Goal: Information Seeking & Learning: Find specific fact

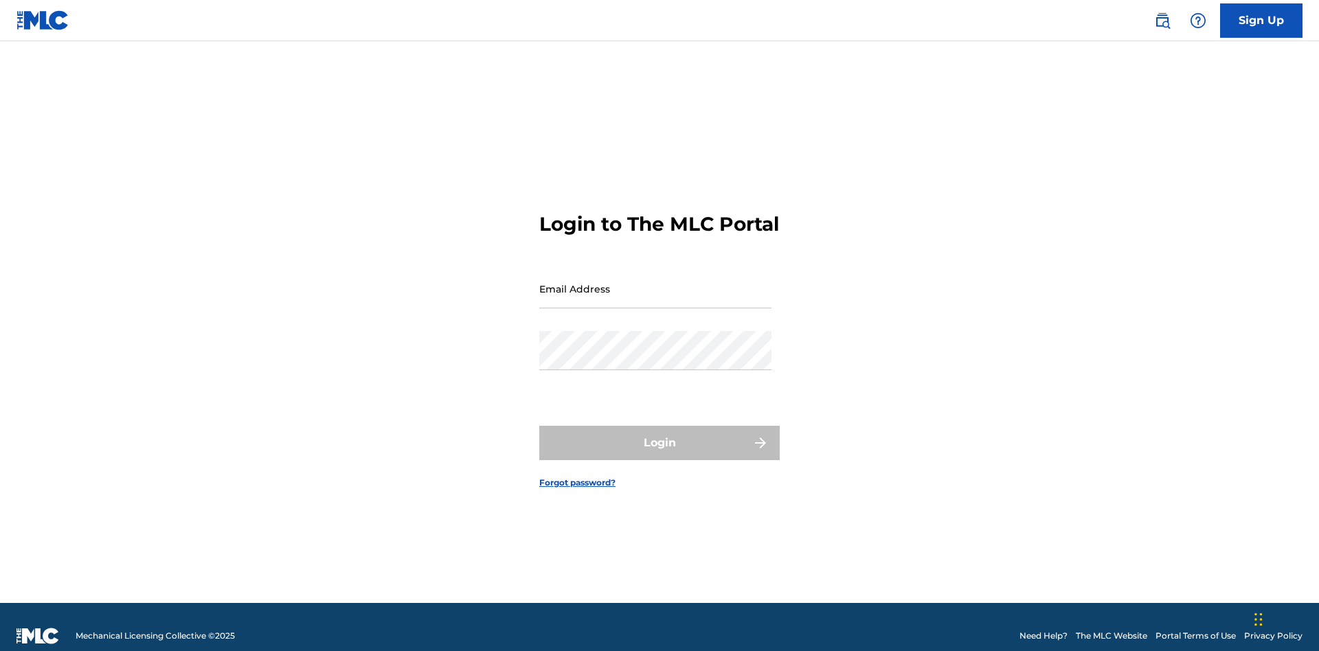
scroll to position [18, 0]
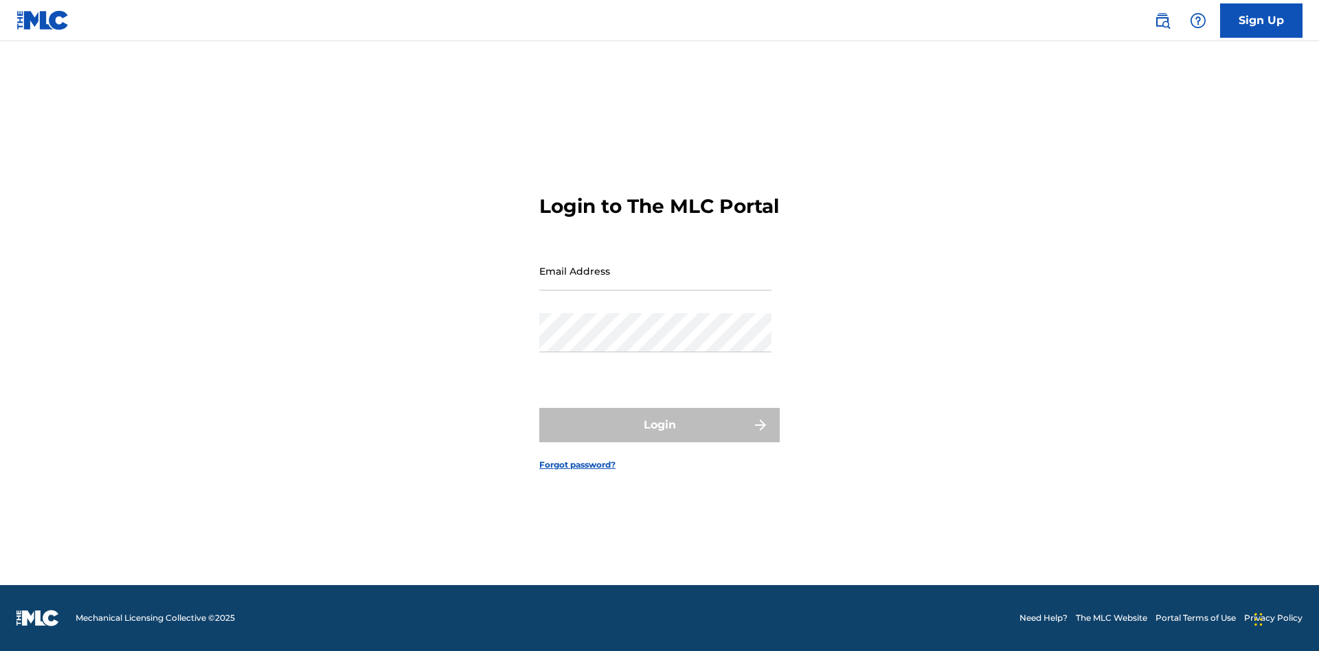
click at [655, 282] on input "Email Address" at bounding box center [655, 270] width 232 height 39
type input "Duke.McTesterson@gmail.com"
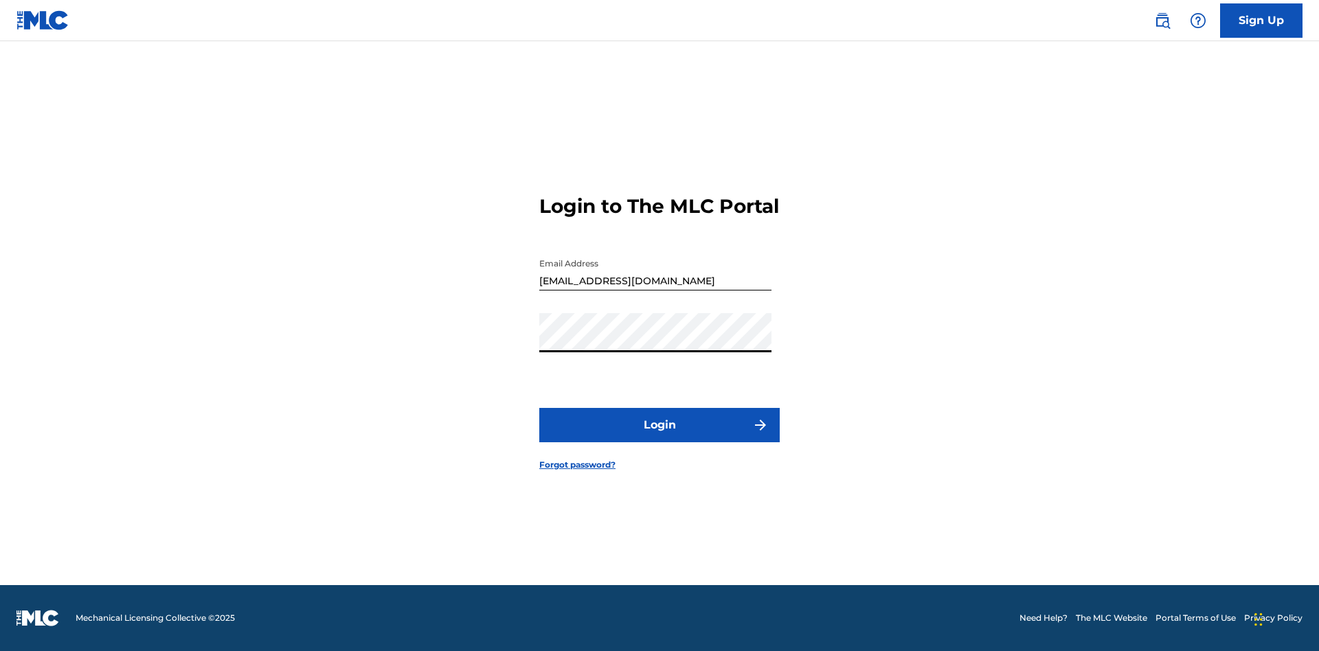
click at [659, 437] on button "Login" at bounding box center [659, 425] width 240 height 34
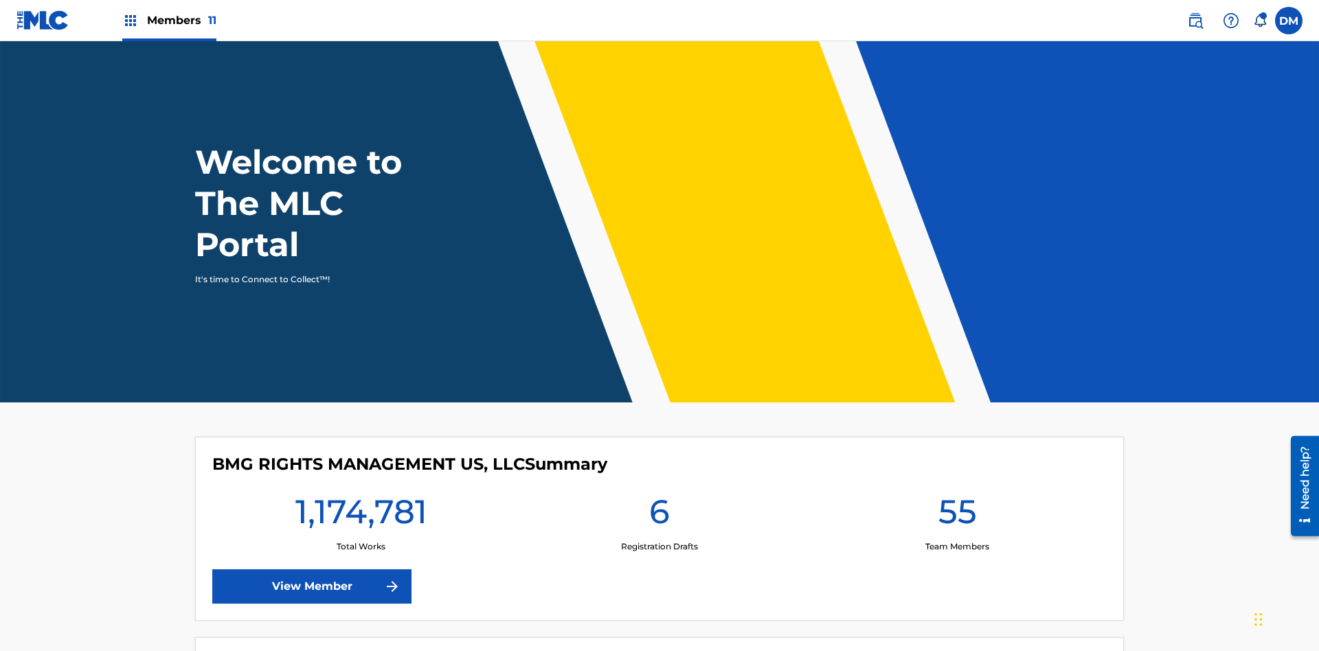
click at [169, 20] on span "Members 11" at bounding box center [181, 20] width 69 height 16
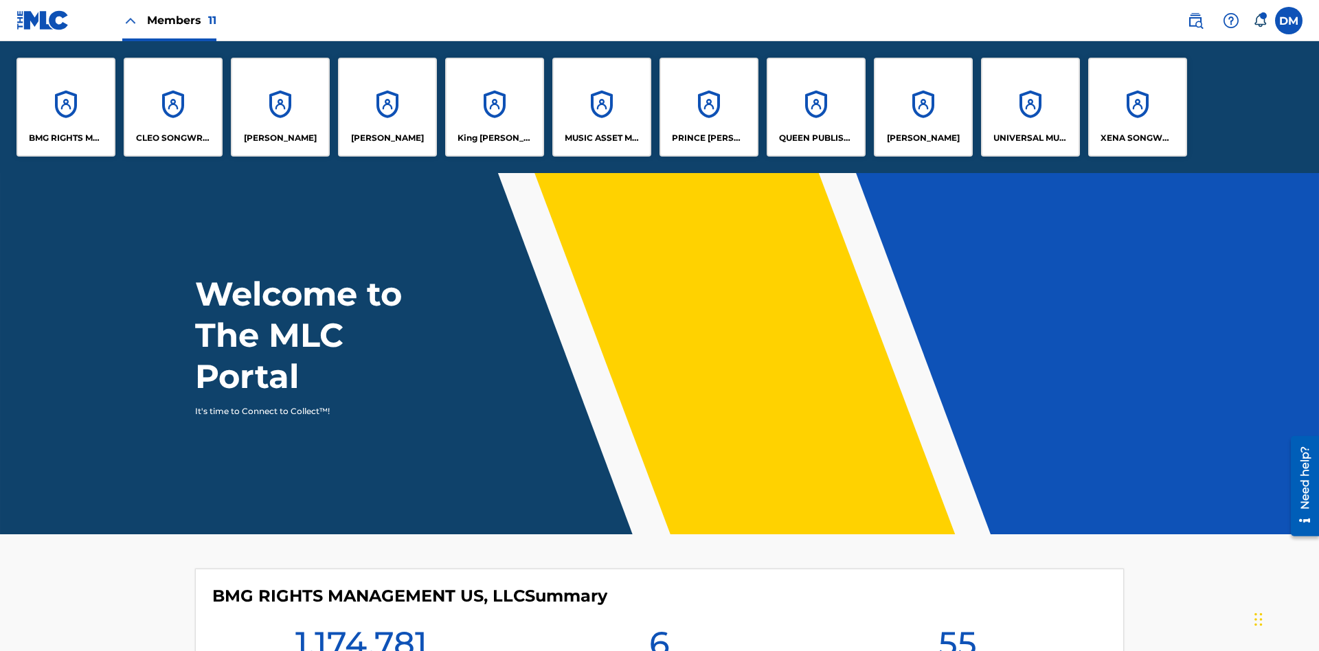
scroll to position [49, 0]
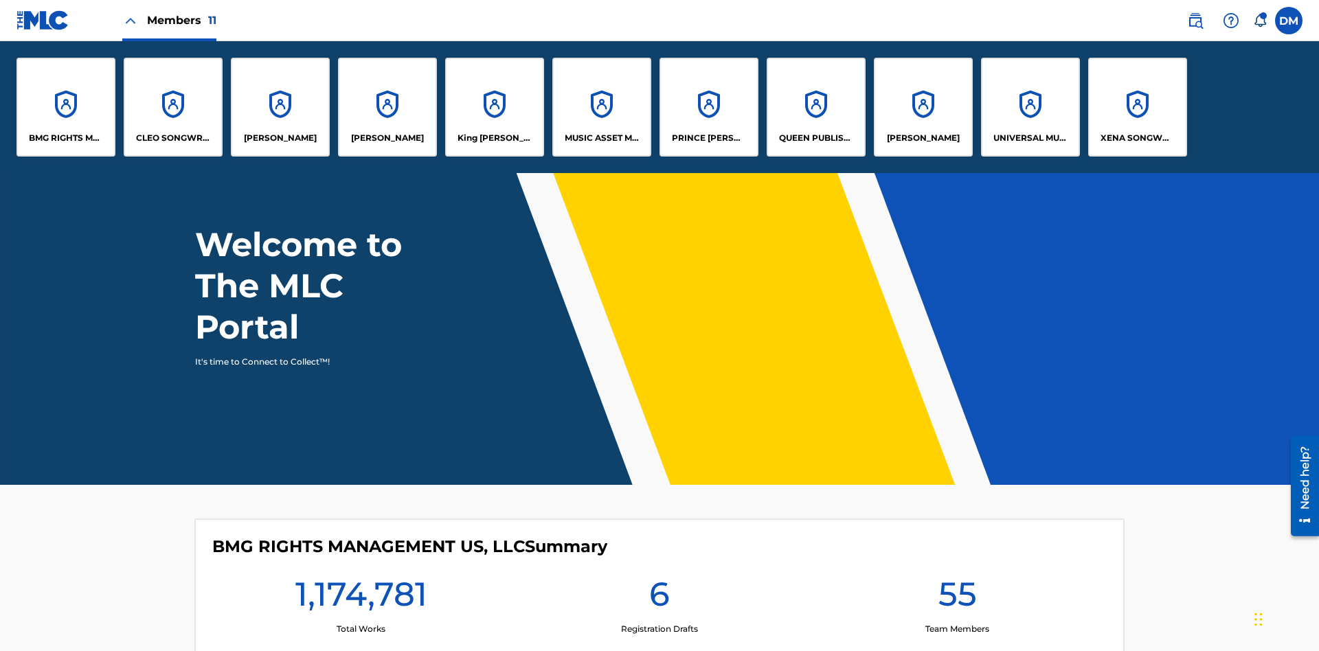
click at [1029, 138] on p "UNIVERSAL MUSIC PUB GROUP" at bounding box center [1030, 138] width 75 height 12
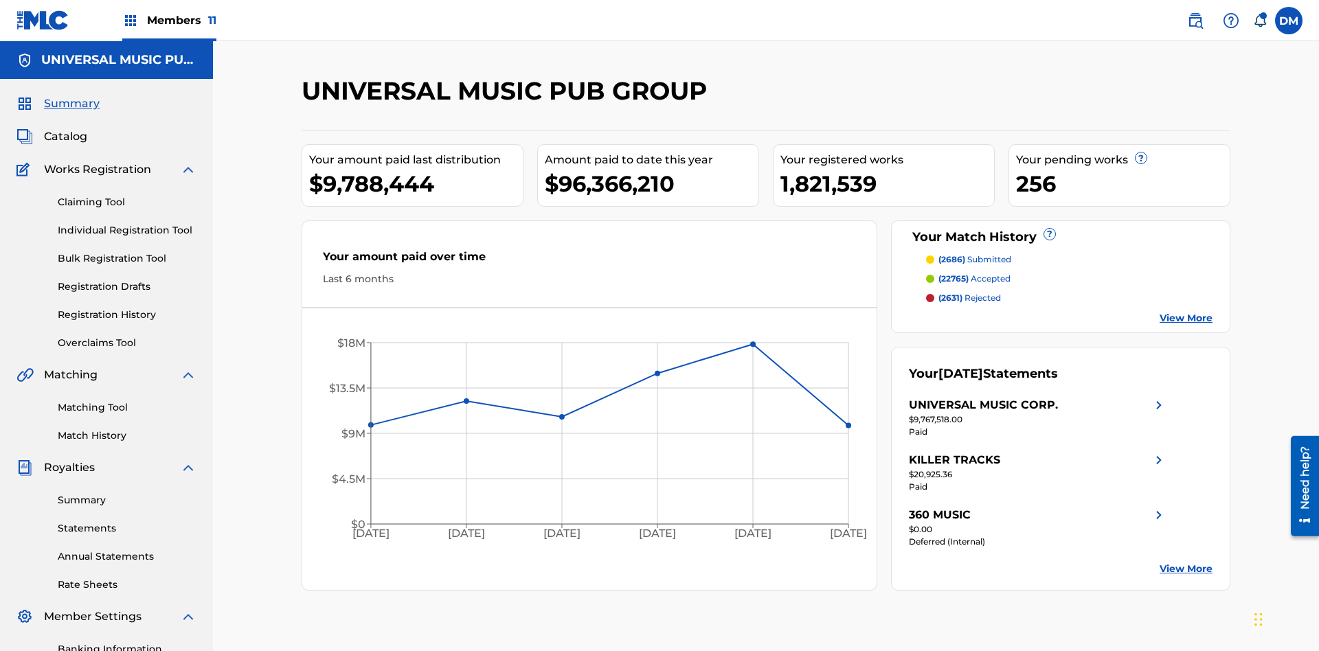
scroll to position [201, 0]
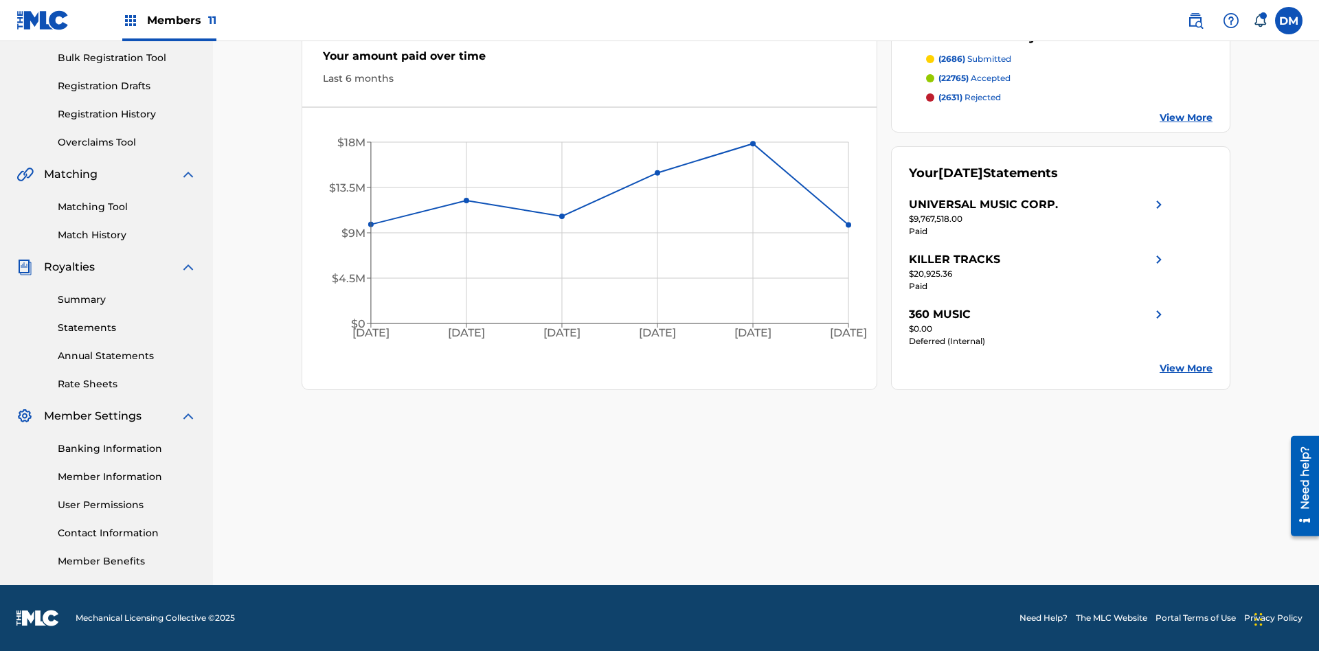
click at [127, 114] on link "Registration History" at bounding box center [127, 114] width 139 height 14
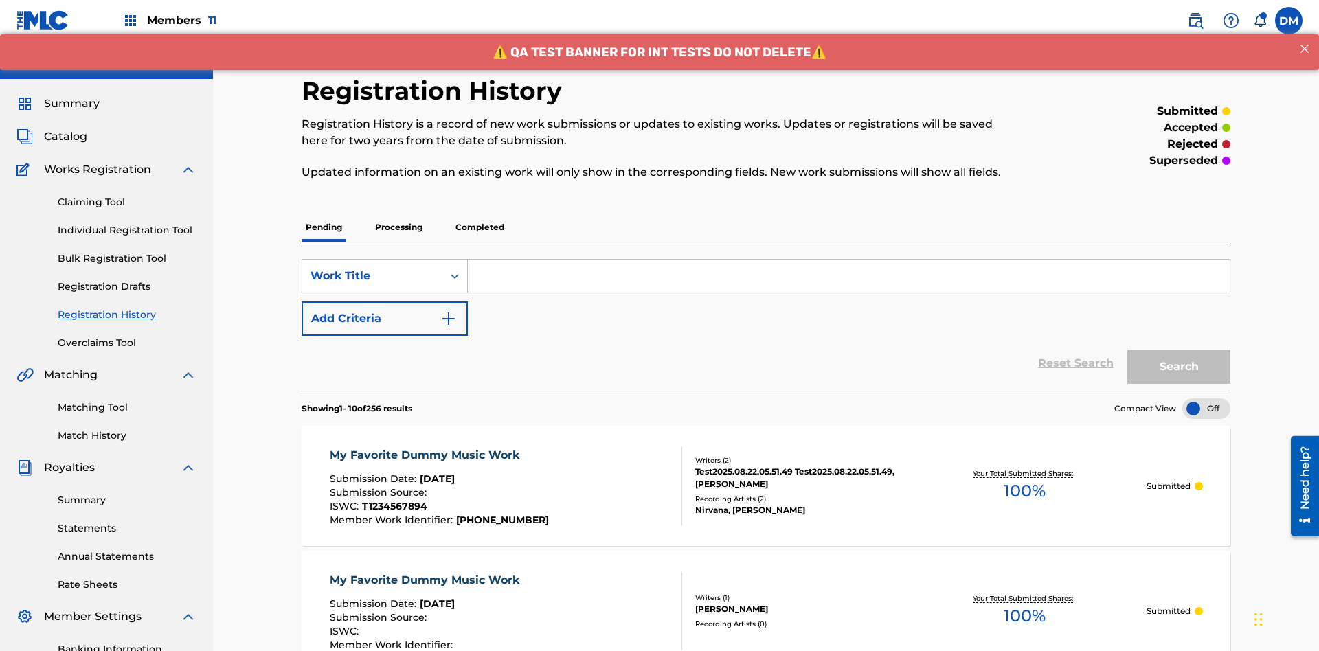
scroll to position [185, 0]
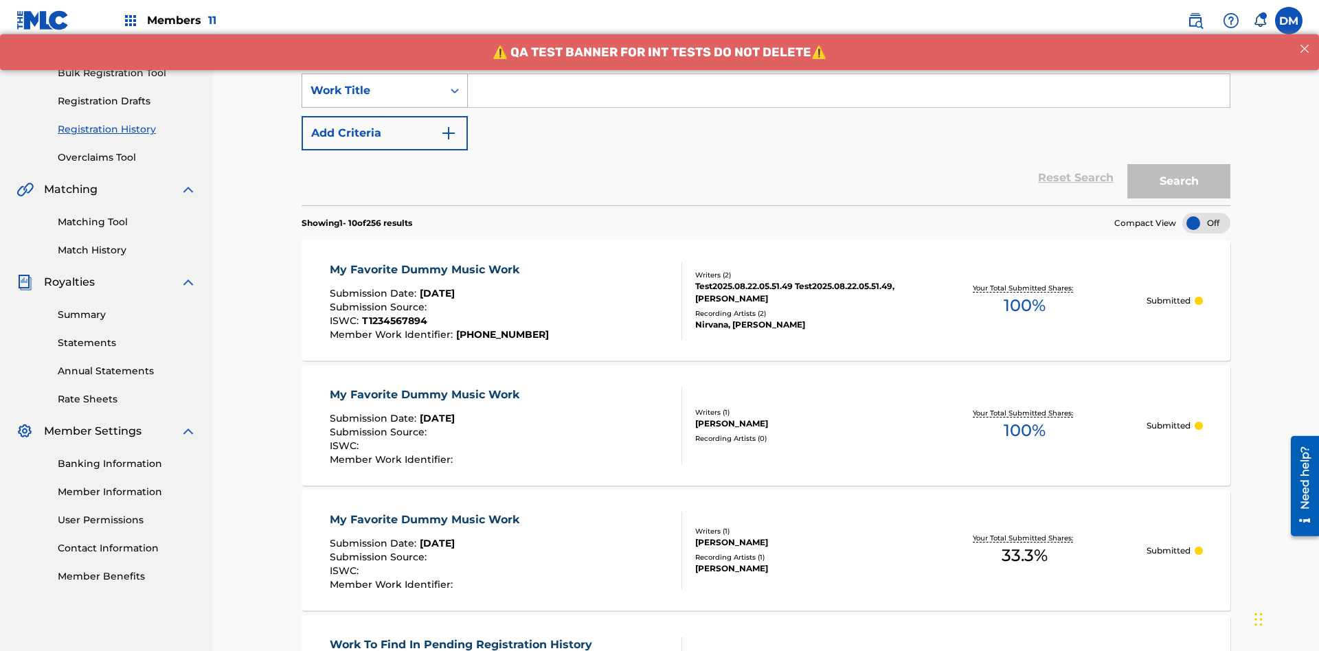
click at [372, 91] on div "Work Title" at bounding box center [372, 90] width 124 height 16
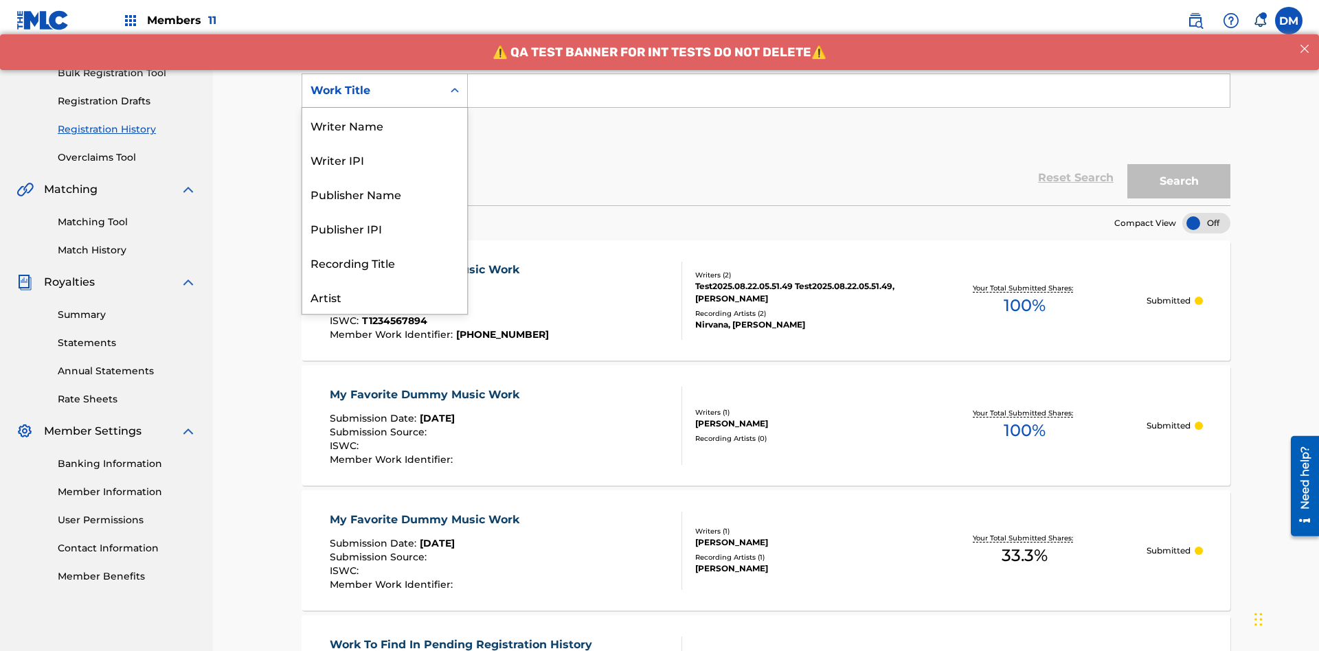
scroll to position [69, 0]
click at [385, 297] on div "Work Title" at bounding box center [384, 297] width 165 height 34
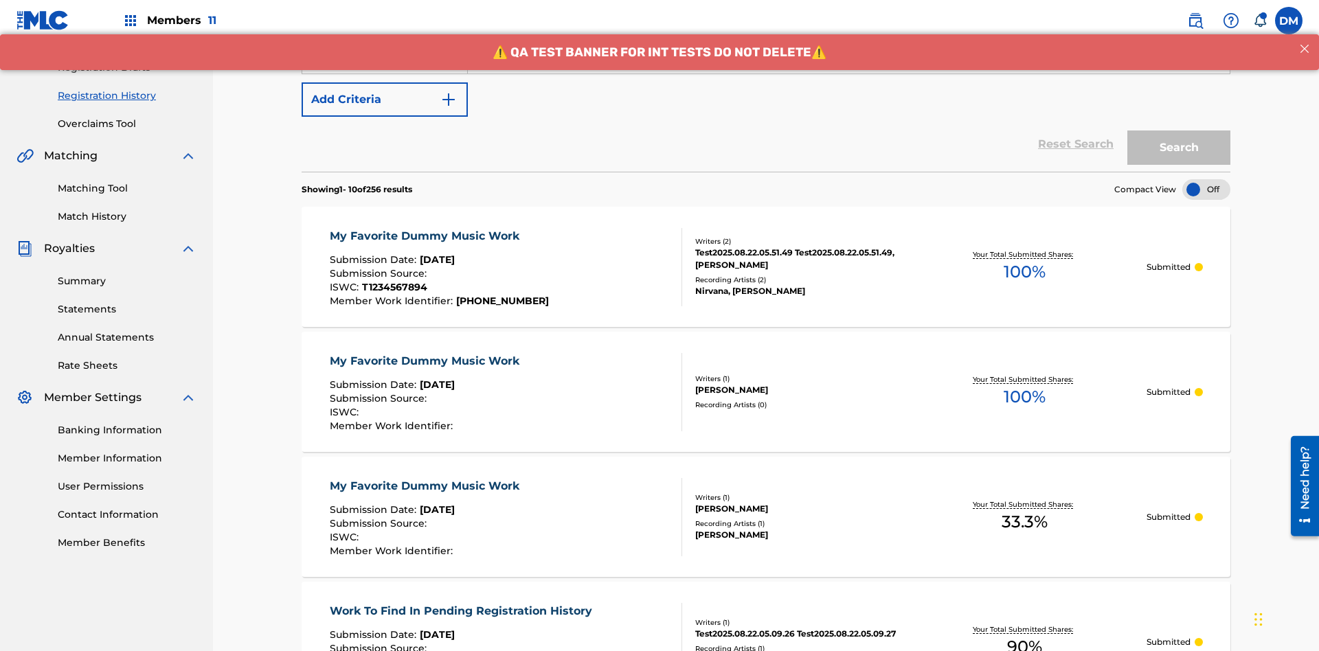
click at [385, 100] on button "Add Criteria" at bounding box center [384, 99] width 166 height 34
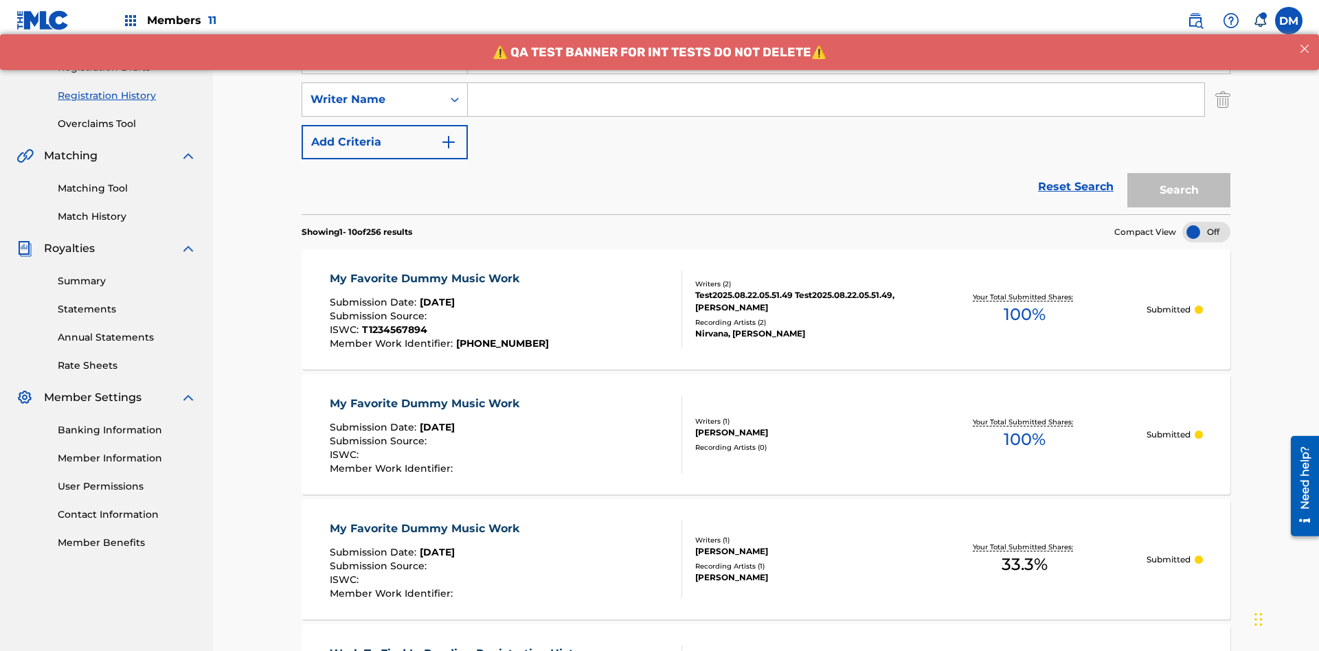
scroll to position [228, 0]
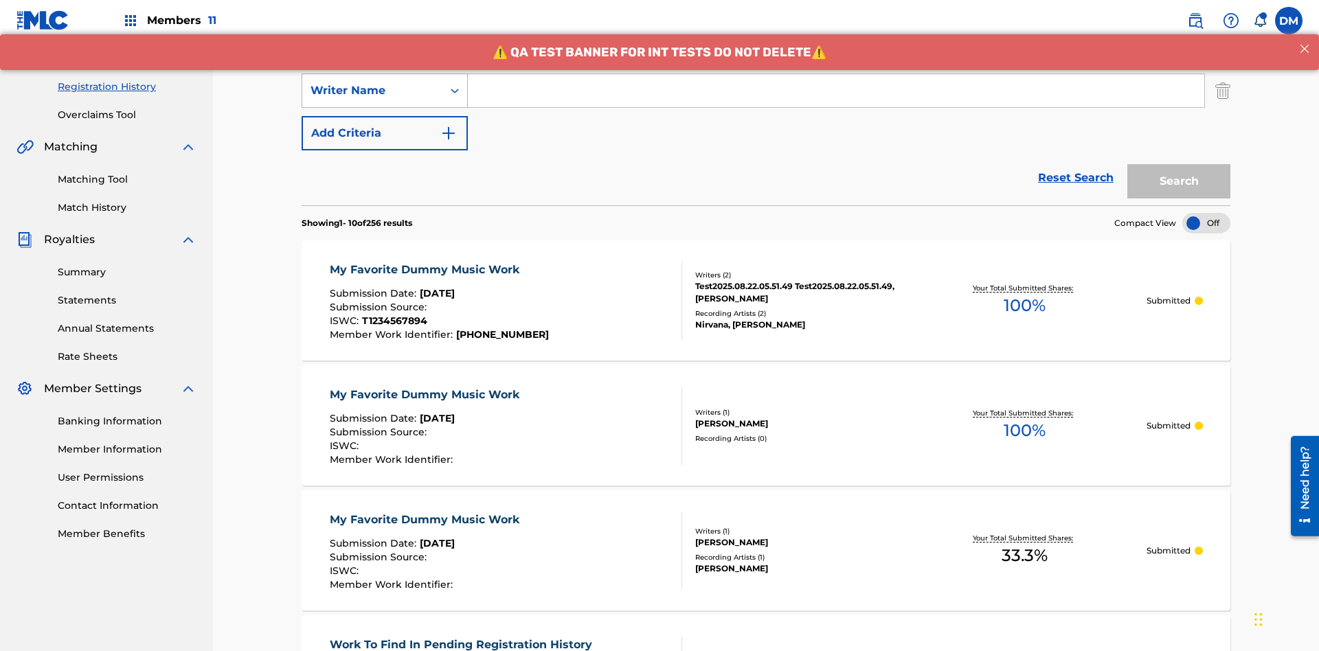
click at [372, 91] on div "Writer Name" at bounding box center [372, 90] width 124 height 16
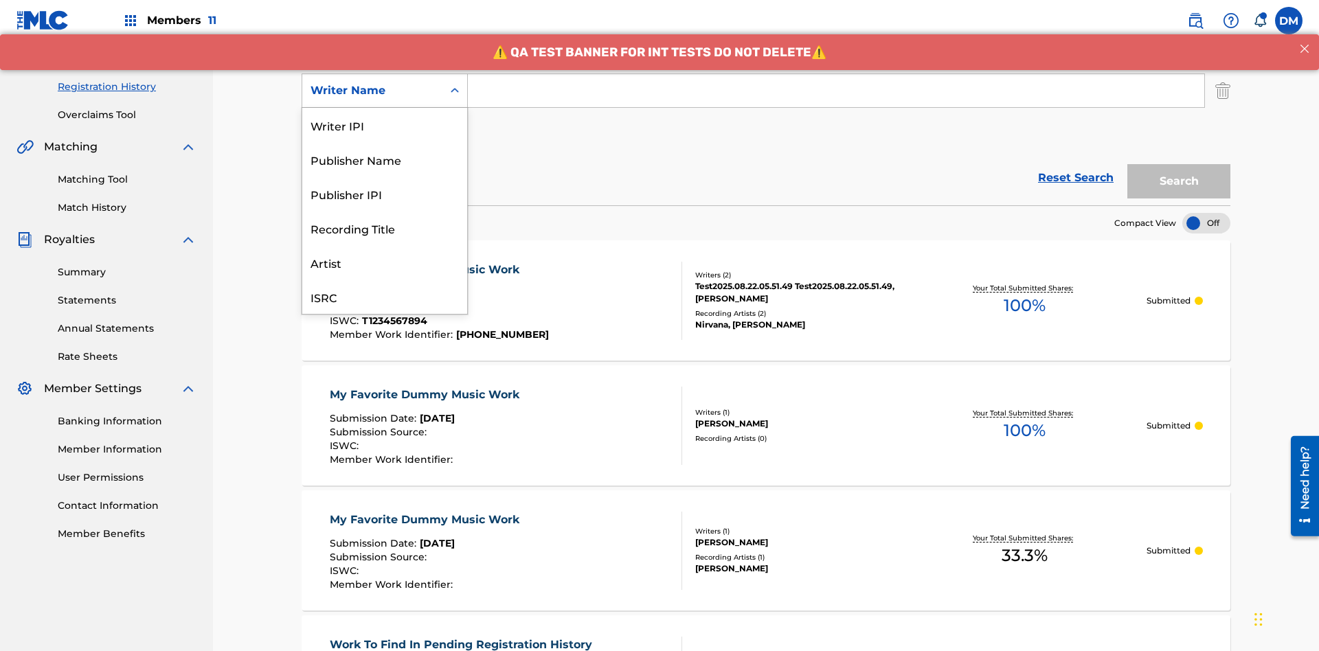
scroll to position [34, 0]
click at [385, 194] on div "Recording Title" at bounding box center [384, 194] width 165 height 34
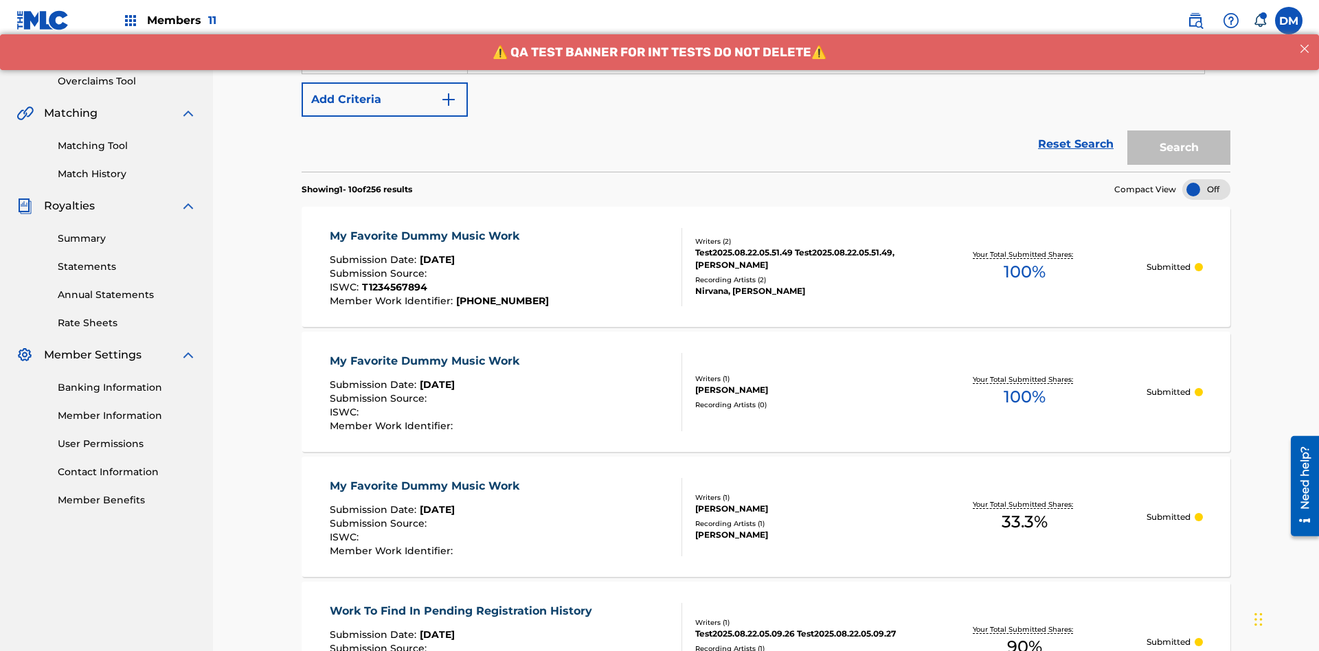
click at [385, 100] on button "Add Criteria" at bounding box center [384, 99] width 166 height 34
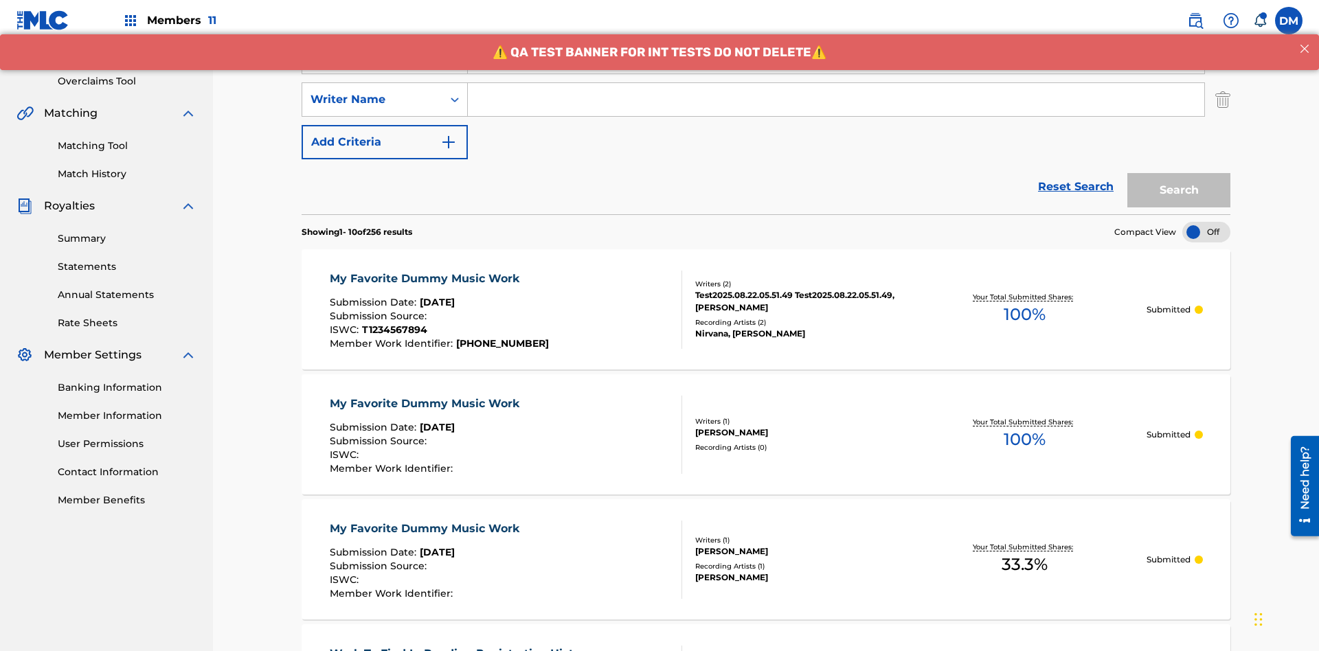
scroll to position [271, 0]
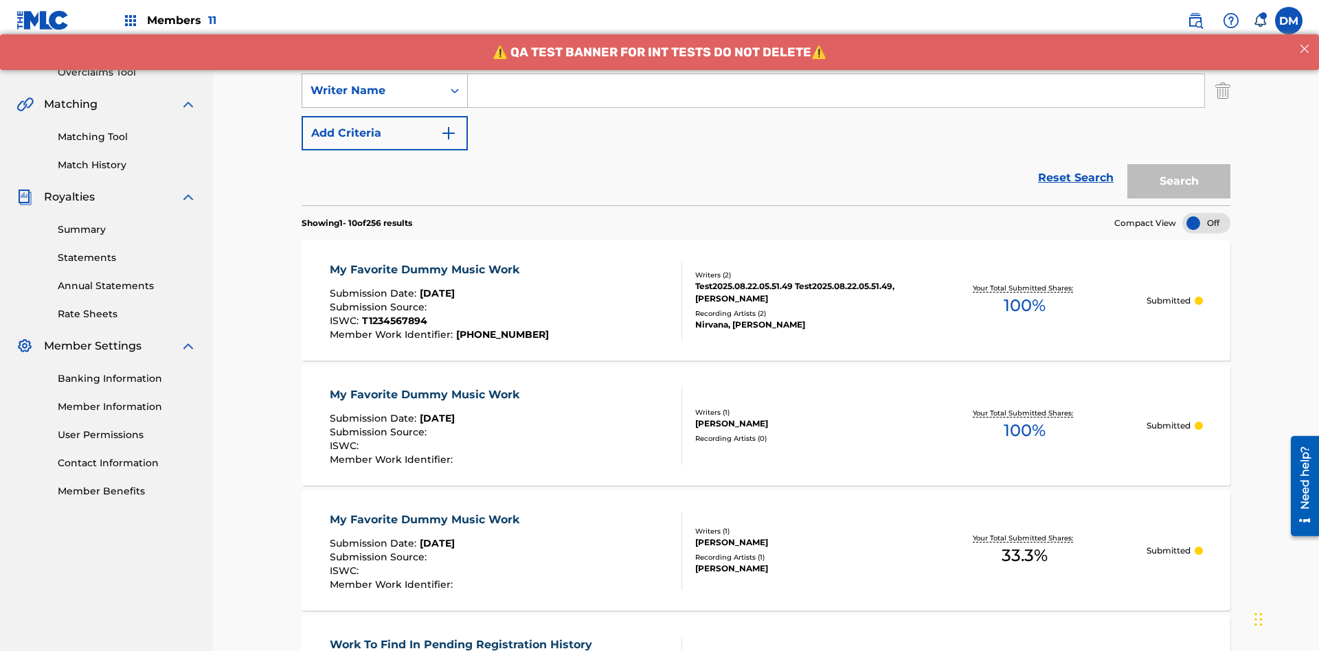
click at [372, 91] on div "Writer Name" at bounding box center [372, 90] width 124 height 16
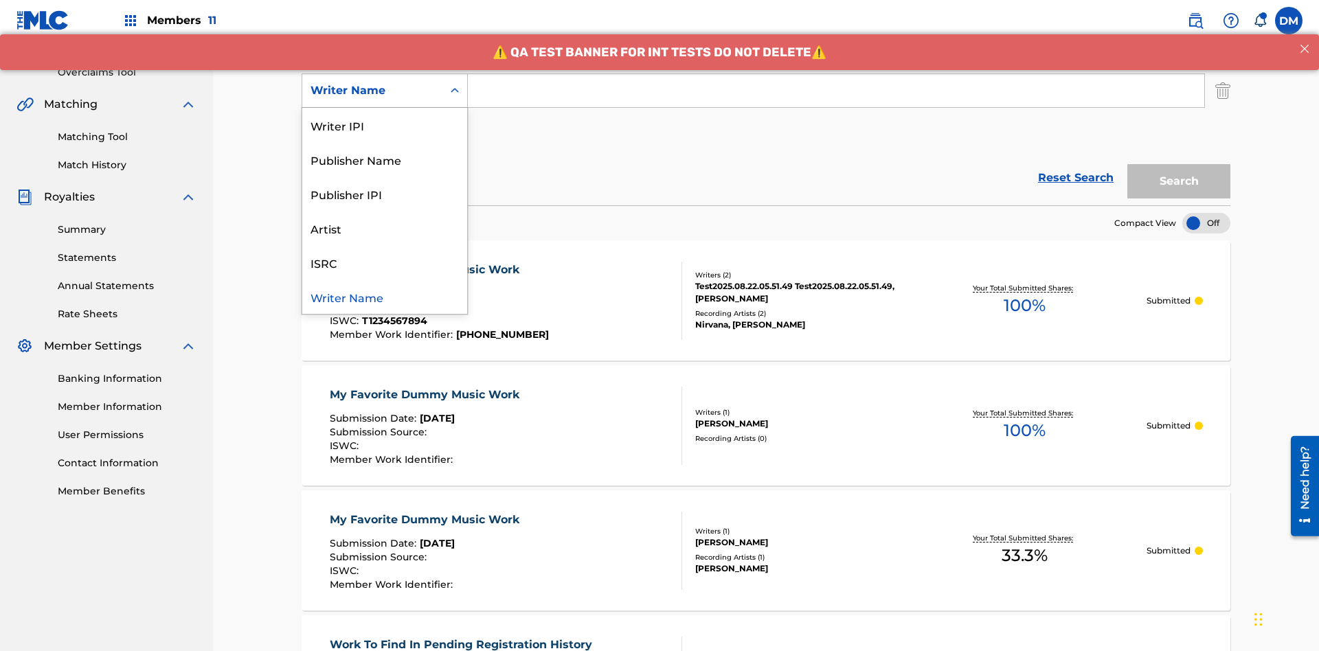
click at [385, 262] on div "ISRC" at bounding box center [384, 262] width 165 height 34
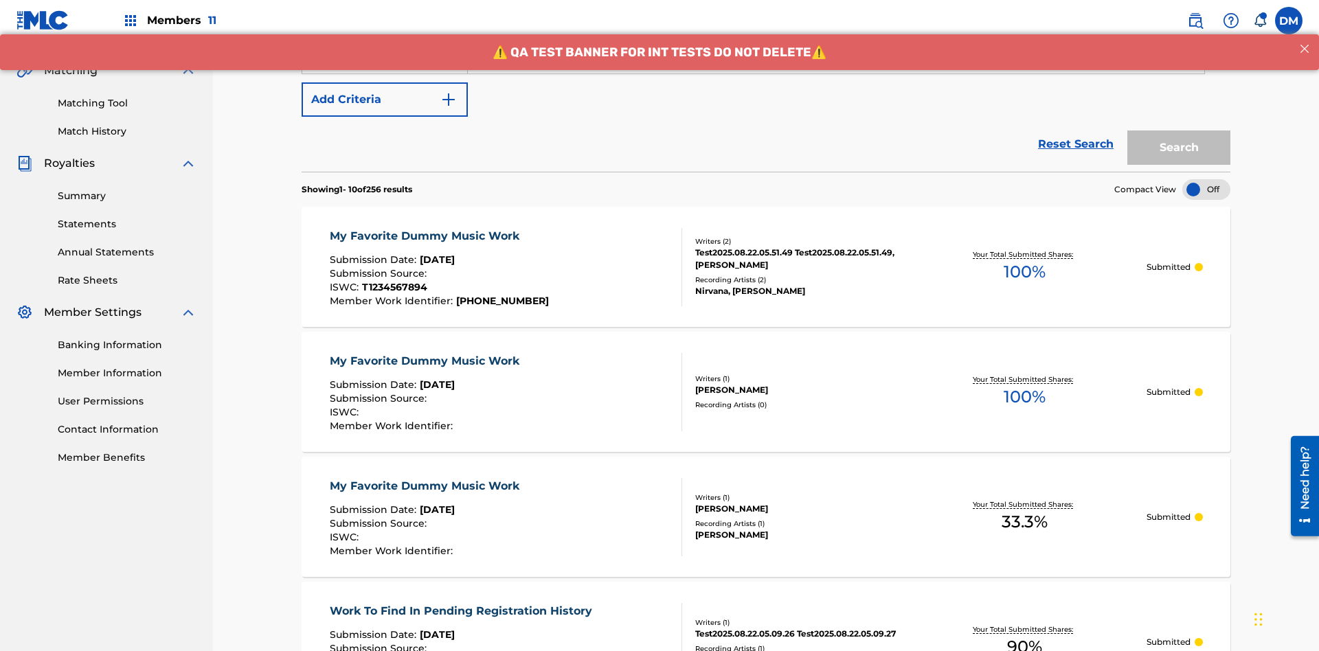
click at [385, 100] on button "Add Criteria" at bounding box center [384, 99] width 166 height 34
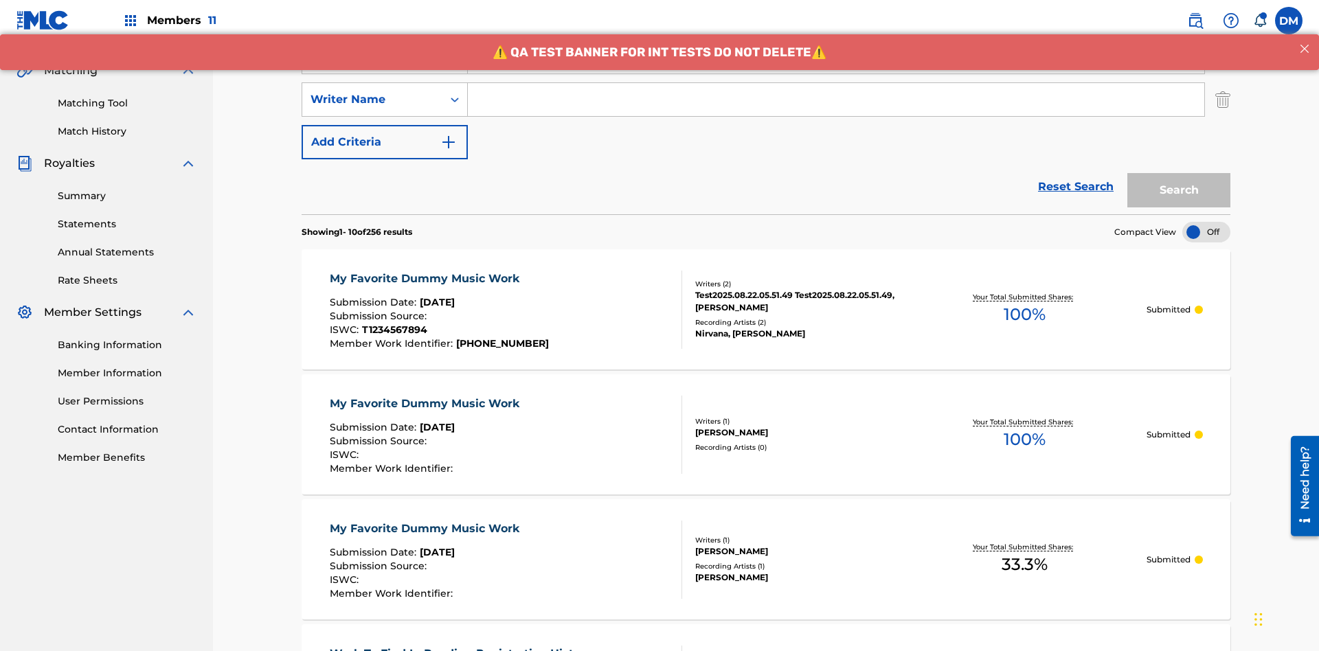
scroll to position [313, 0]
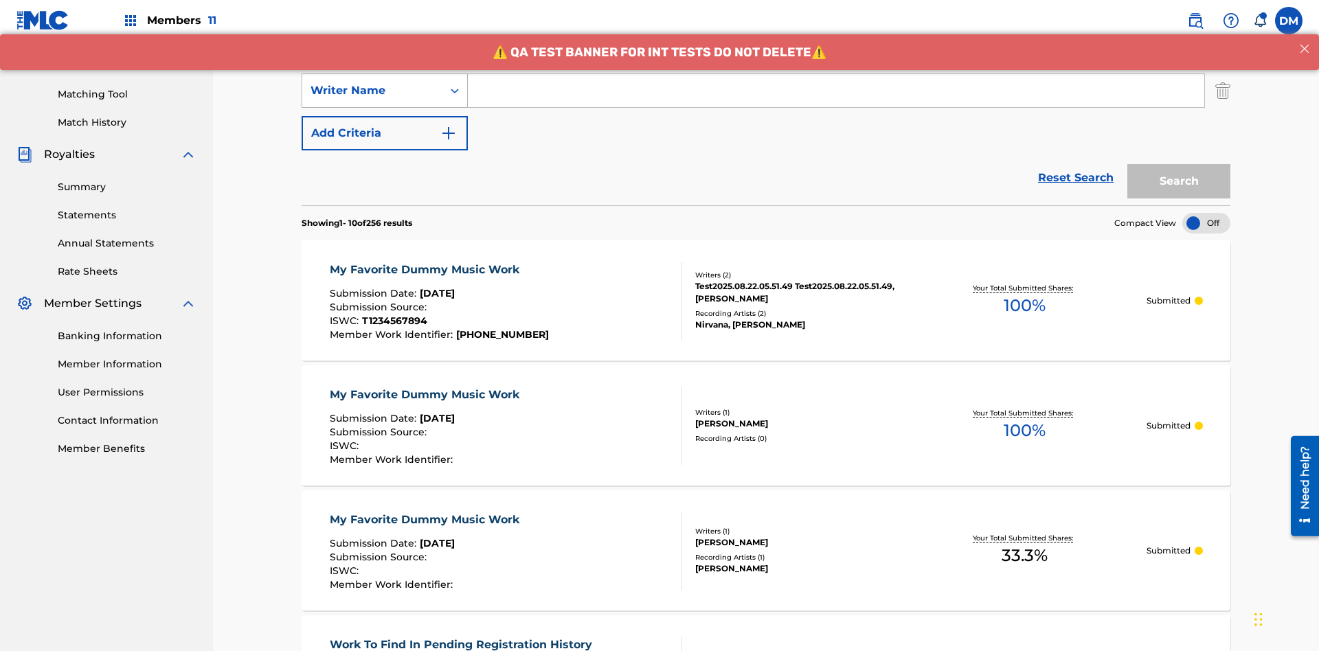
click at [372, 91] on div "Writer Name" at bounding box center [372, 90] width 124 height 16
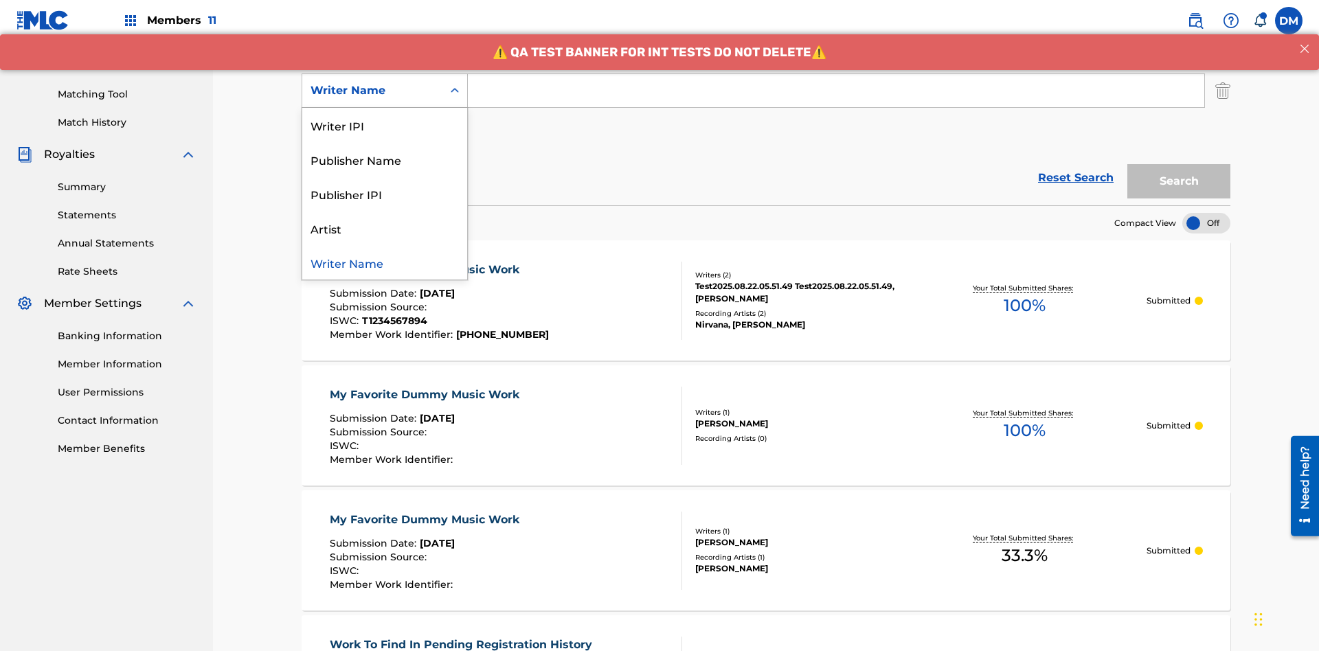
click at [385, 262] on div "Writer Name" at bounding box center [384, 262] width 165 height 34
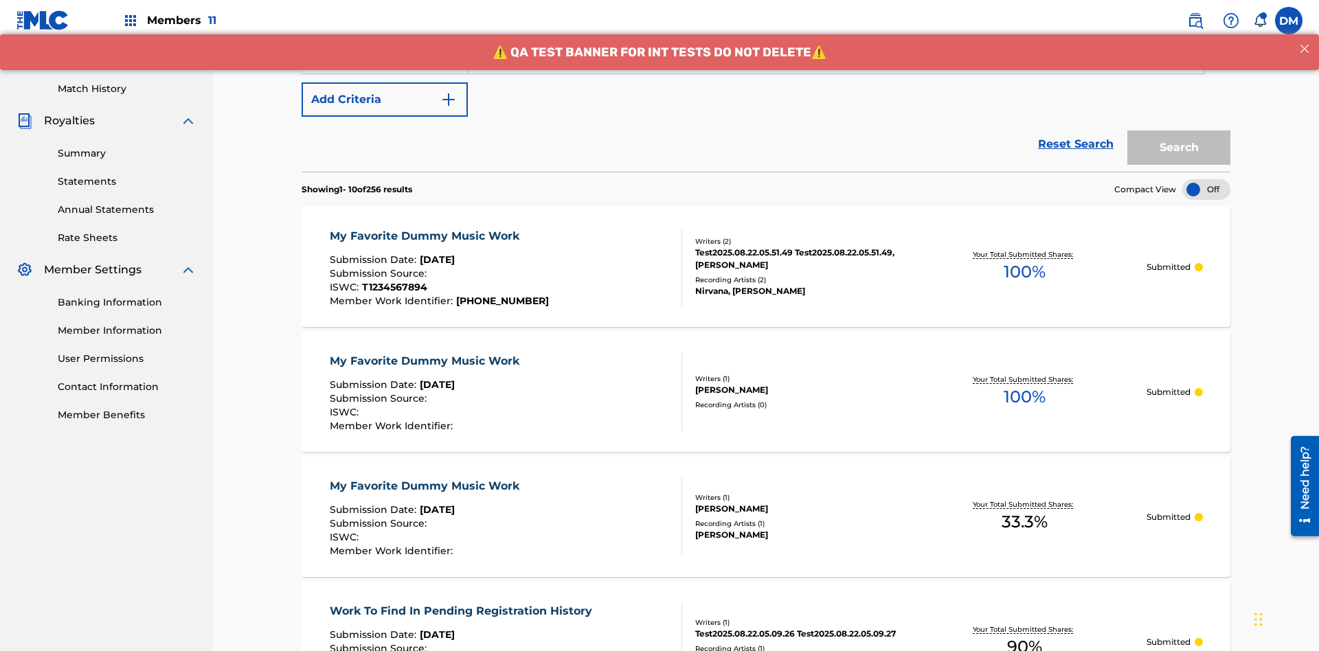
click at [385, 100] on button "Add Criteria" at bounding box center [384, 99] width 166 height 34
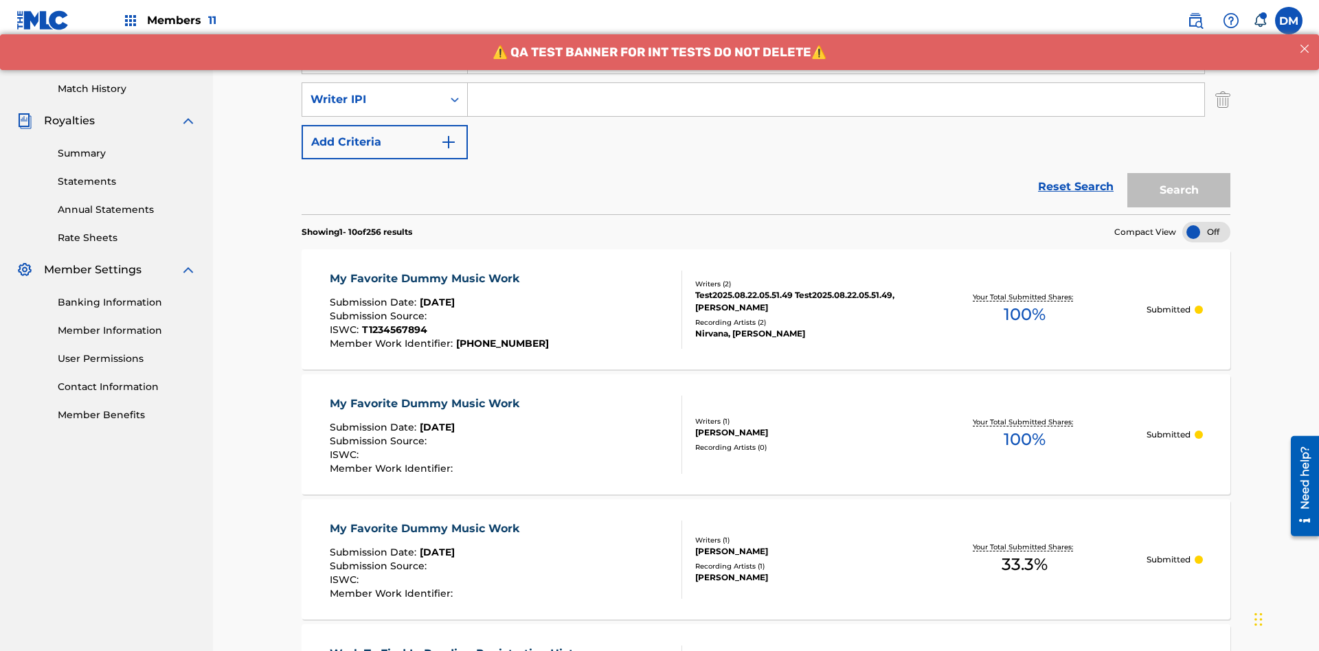
scroll to position [356, 0]
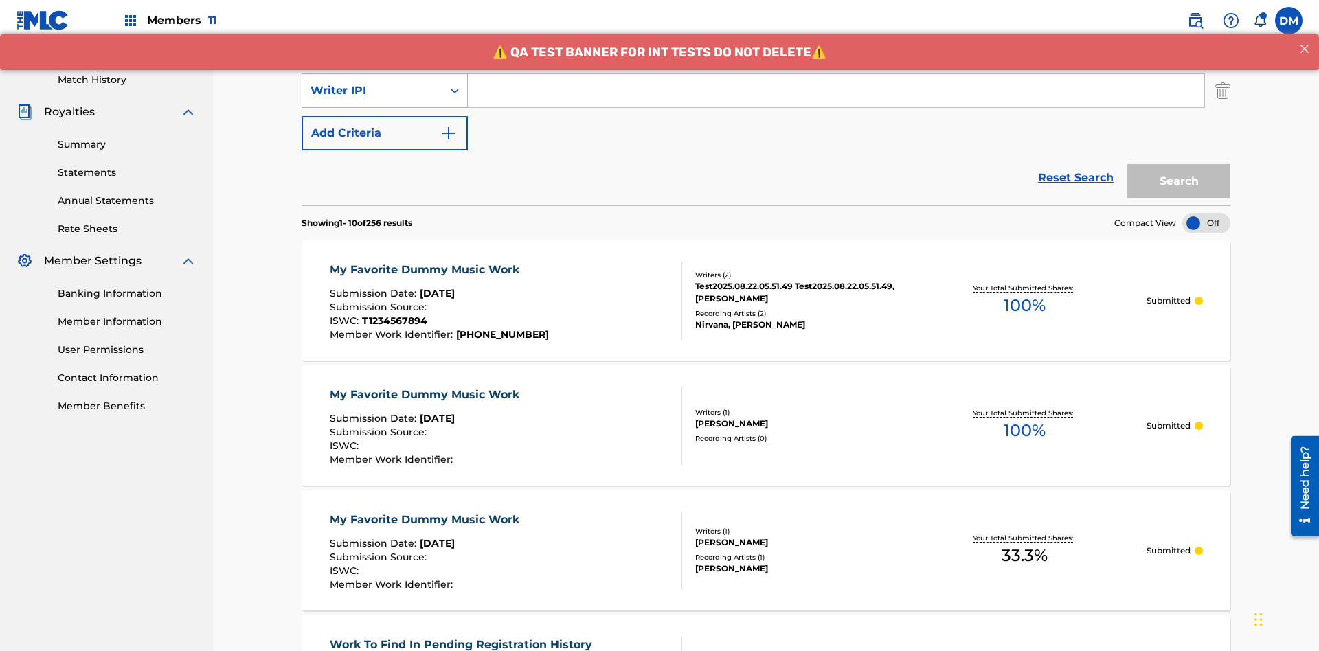
click at [372, 91] on div "Writer IPI" at bounding box center [372, 90] width 124 height 16
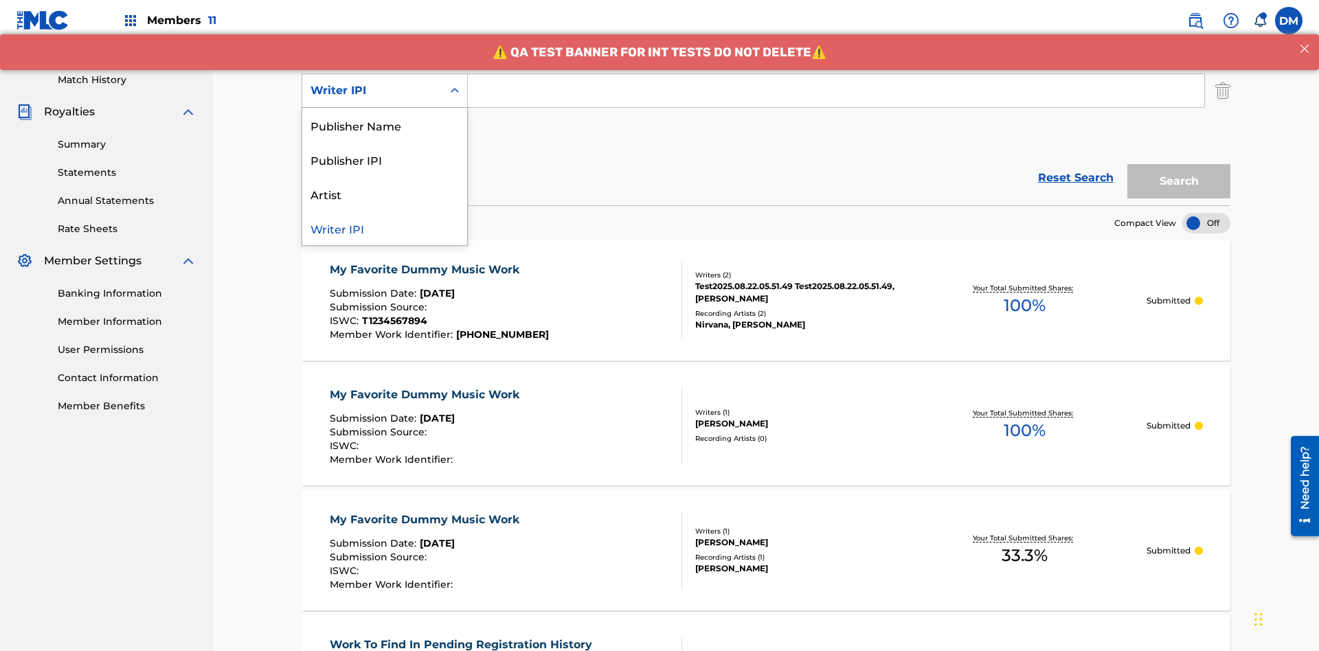
click at [385, 125] on div "Publisher Name" at bounding box center [384, 125] width 165 height 34
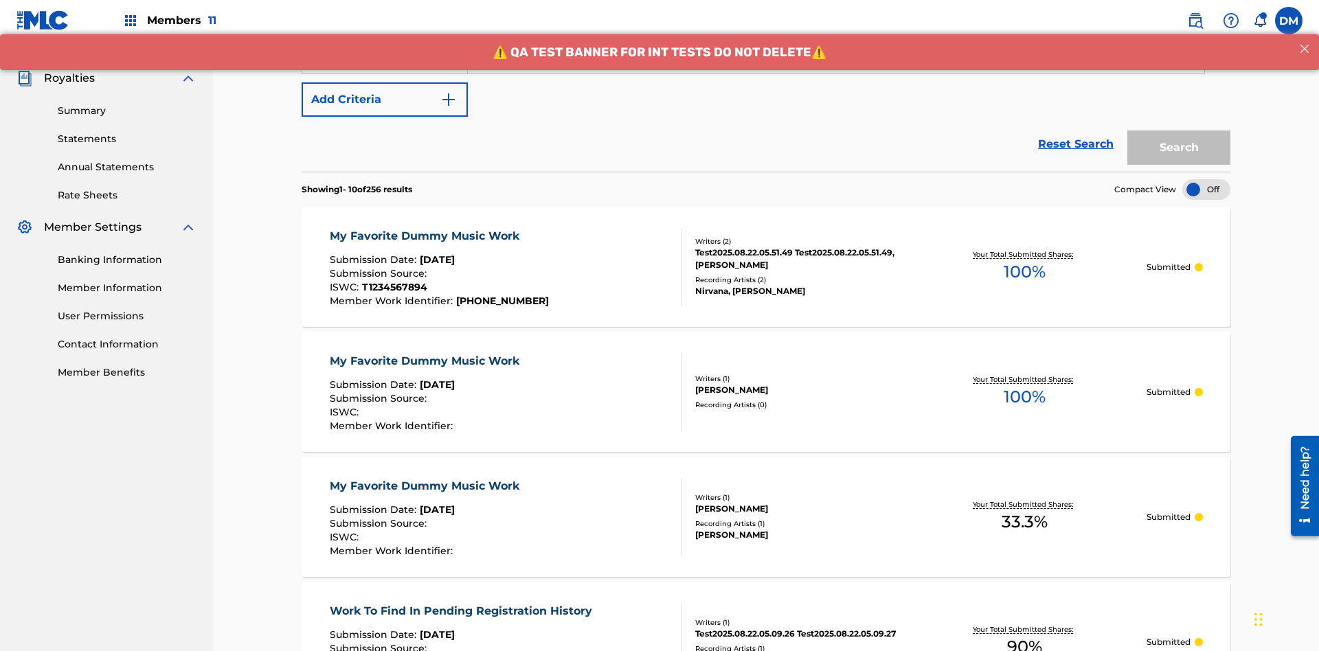
click at [385, 100] on button "Add Criteria" at bounding box center [384, 99] width 166 height 34
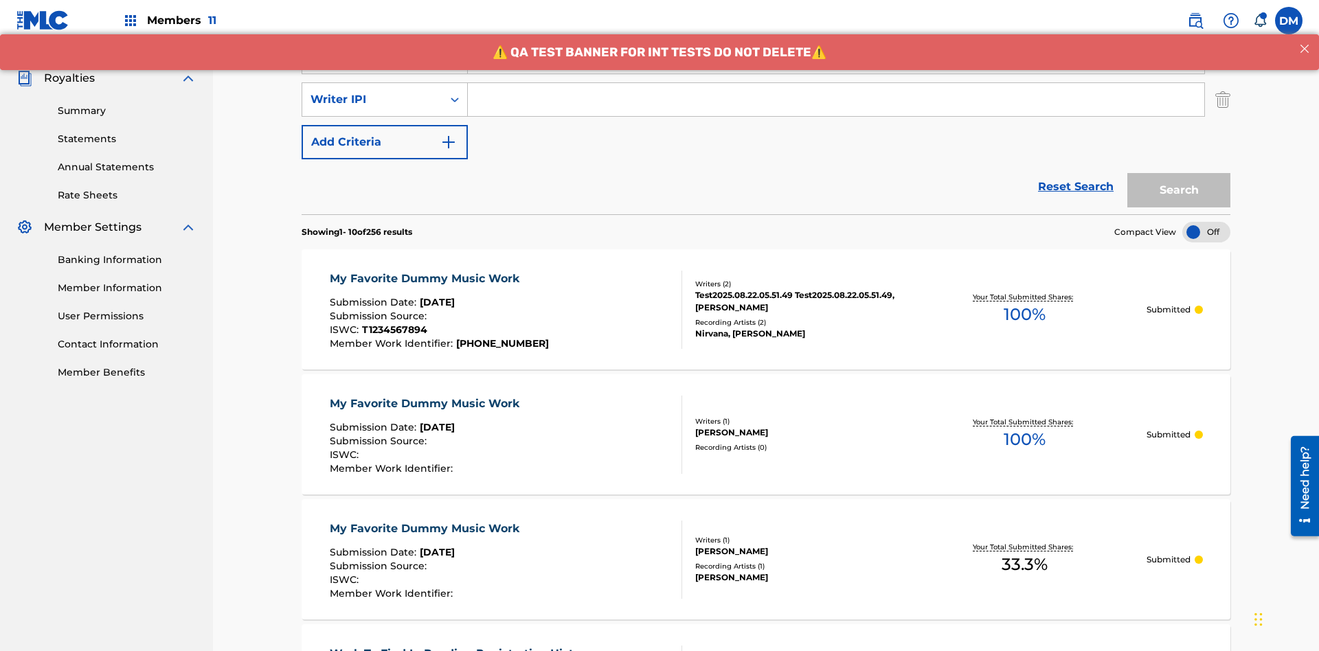
scroll to position [398, 0]
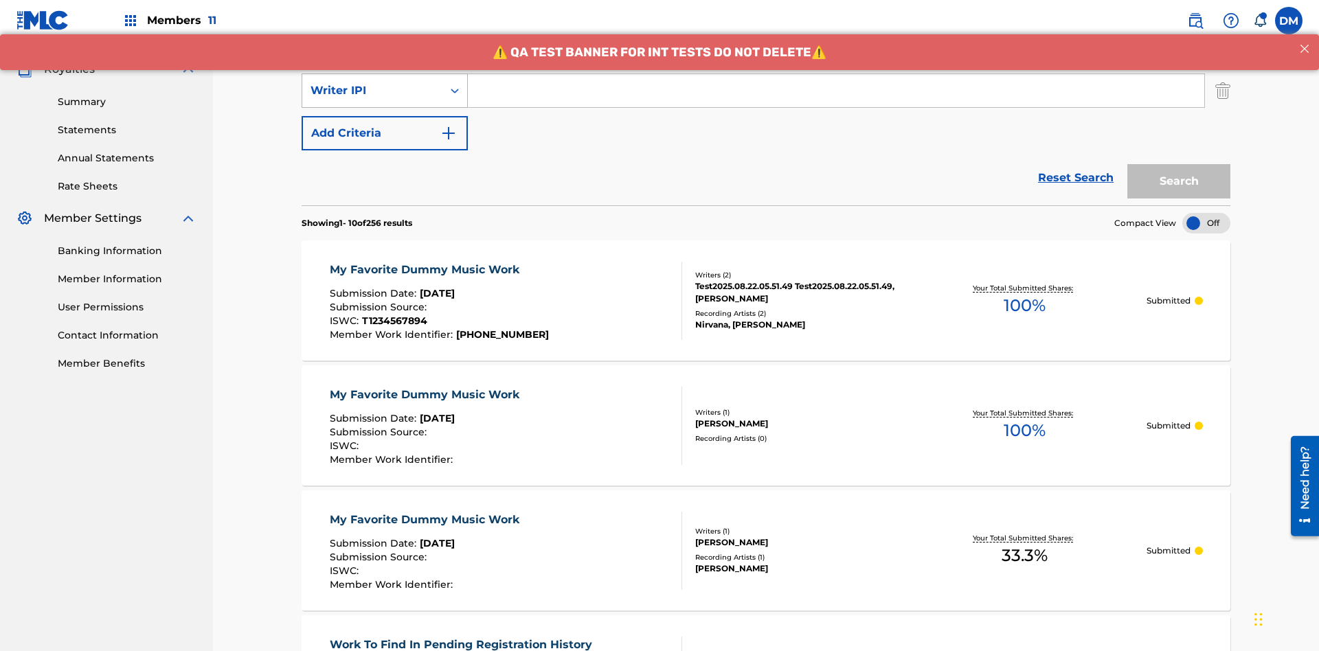
click at [372, 91] on div "Writer IPI" at bounding box center [372, 90] width 124 height 16
click at [385, 125] on div "Publisher IPI" at bounding box center [384, 125] width 165 height 34
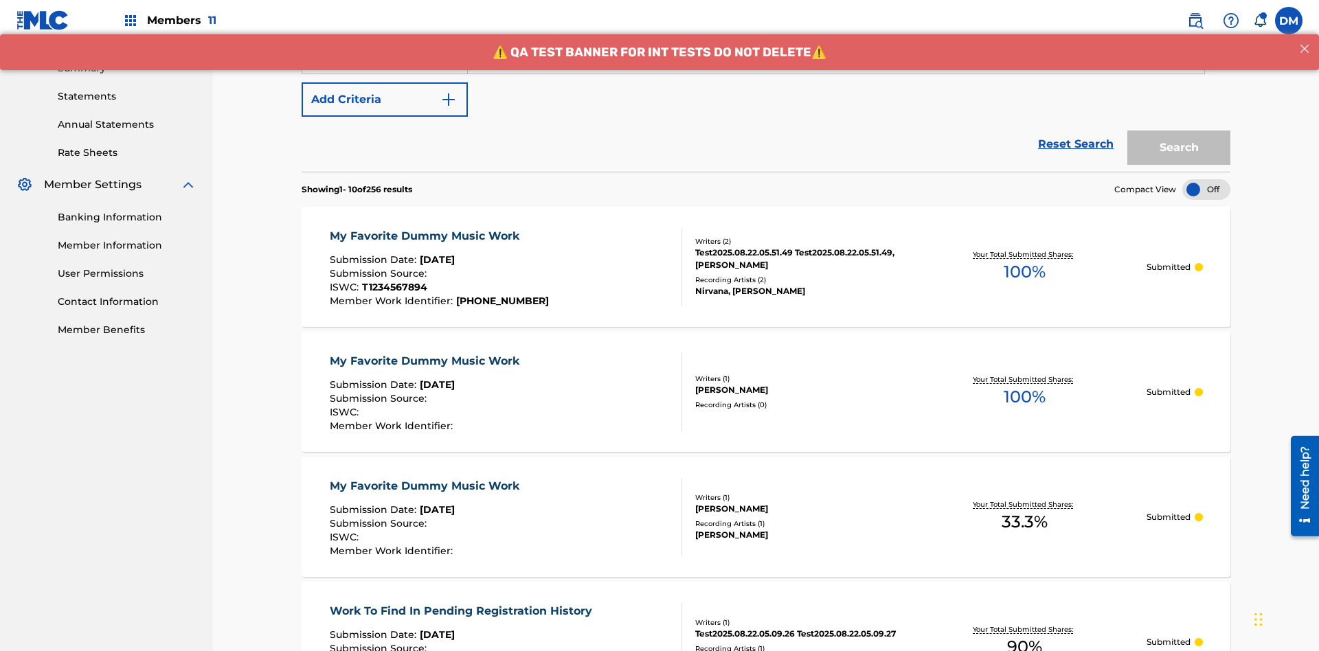
click at [385, 100] on button "Add Criteria" at bounding box center [384, 99] width 166 height 34
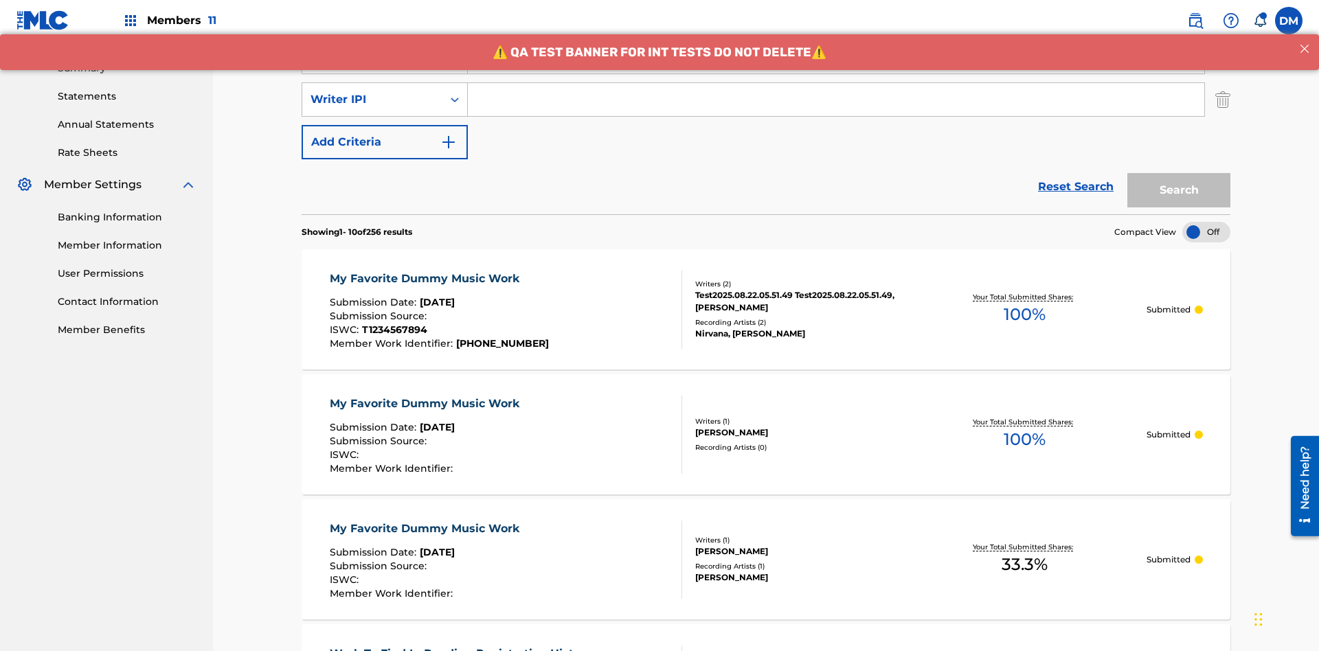
scroll to position [441, 0]
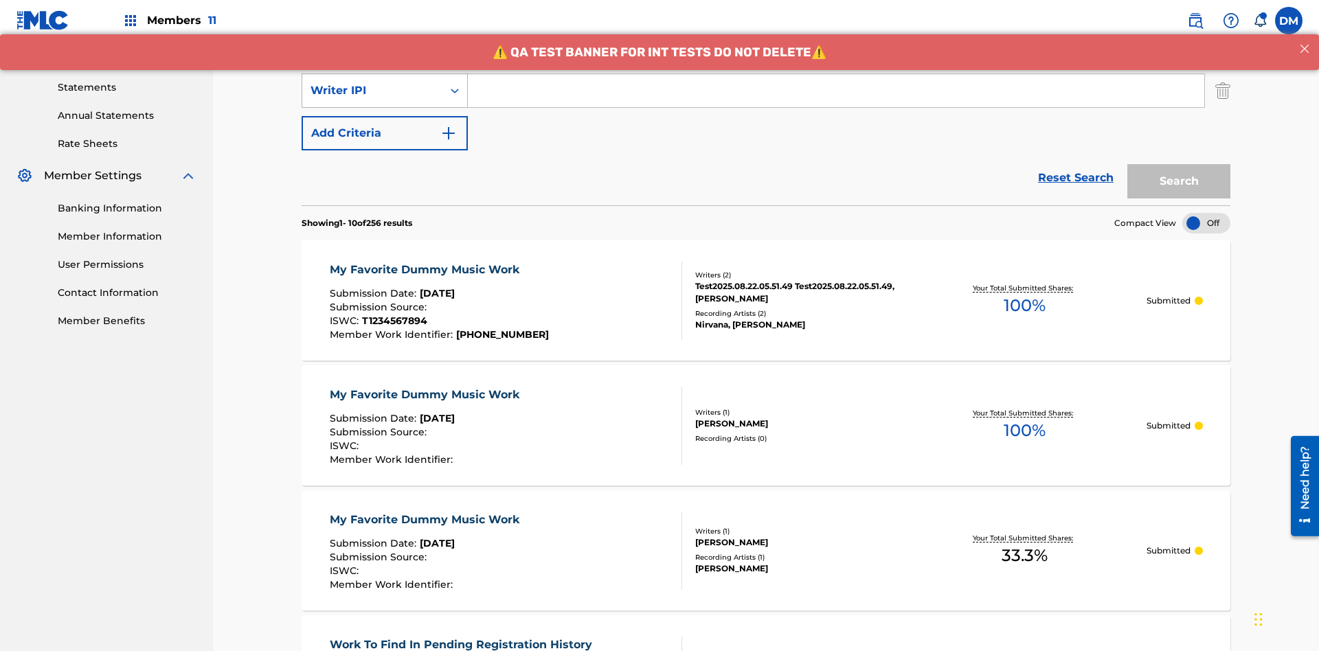
click at [372, 91] on div "Writer IPI" at bounding box center [372, 90] width 124 height 16
click at [385, 125] on div "Artist" at bounding box center [384, 125] width 165 height 34
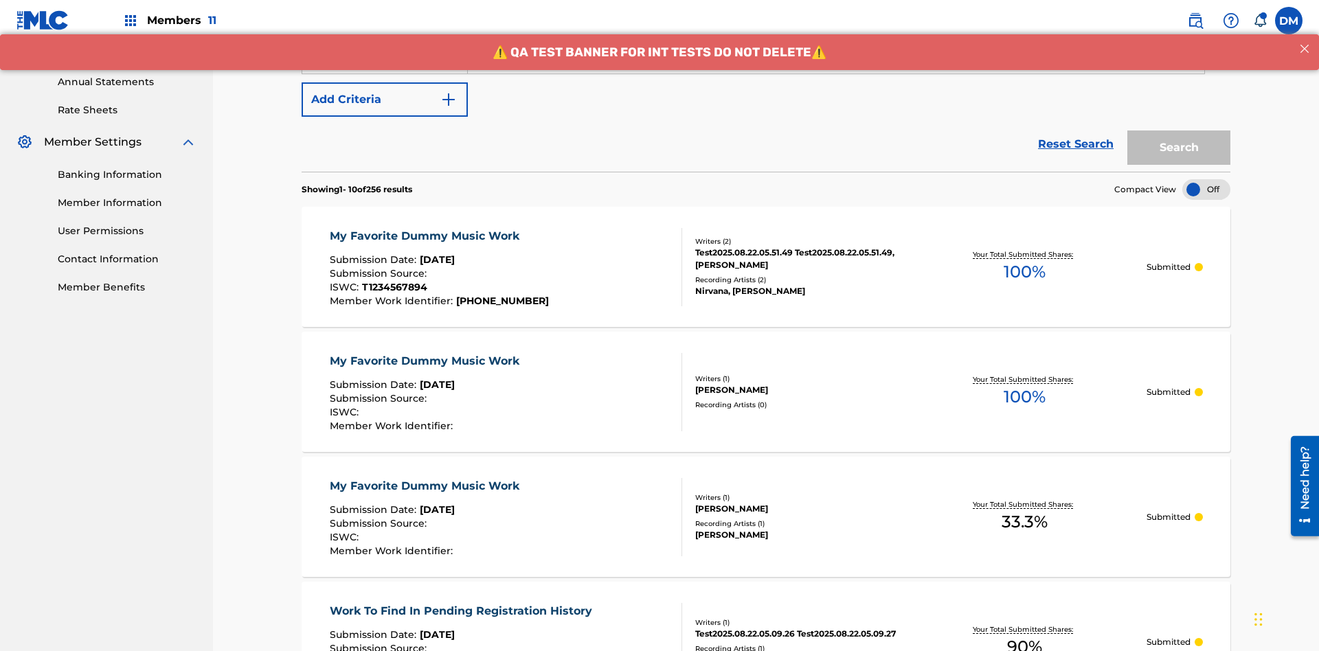
click at [385, 100] on button "Add Criteria" at bounding box center [384, 99] width 166 height 34
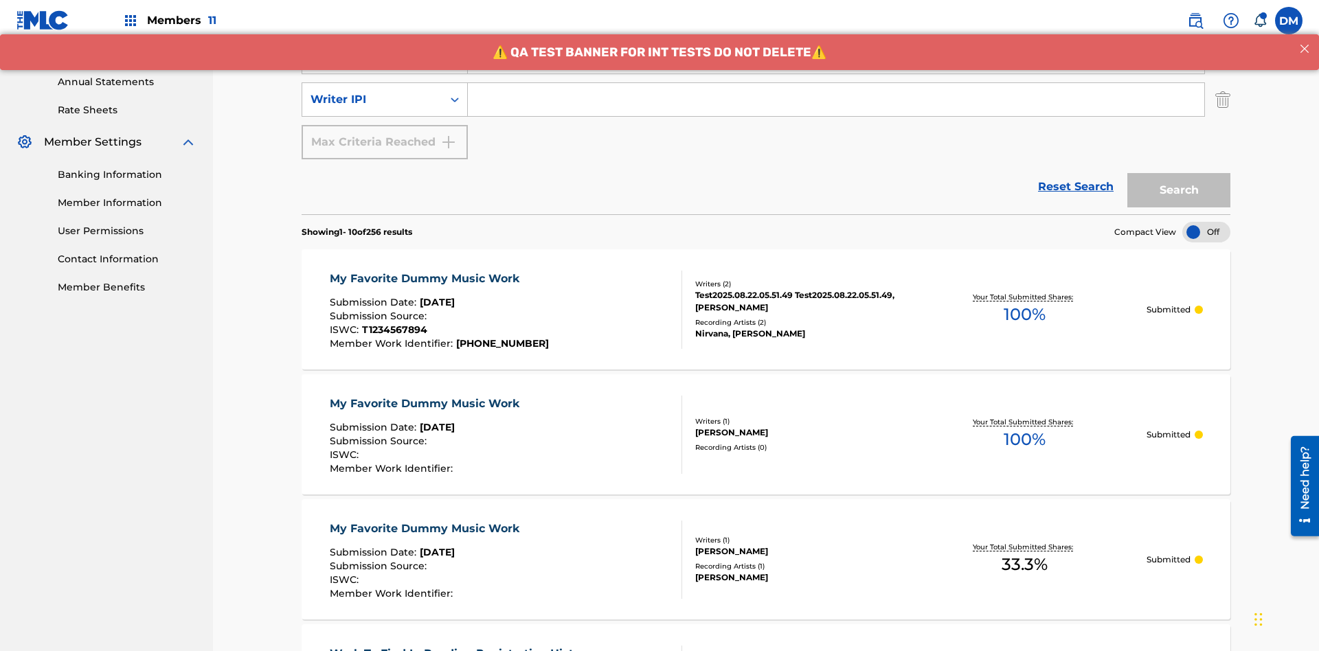
scroll to position [483, 0]
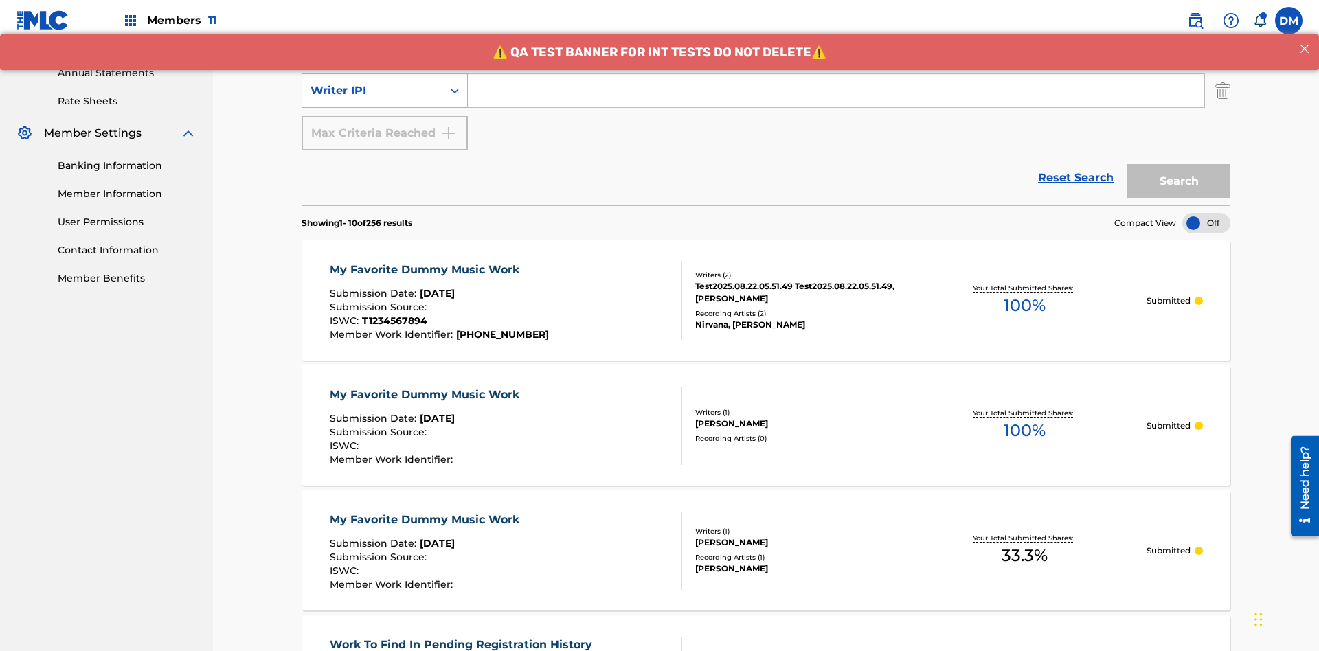
click at [372, 91] on div "Writer IPI" at bounding box center [372, 90] width 124 height 16
click at [385, 125] on div "Writer IPI" at bounding box center [384, 125] width 165 height 34
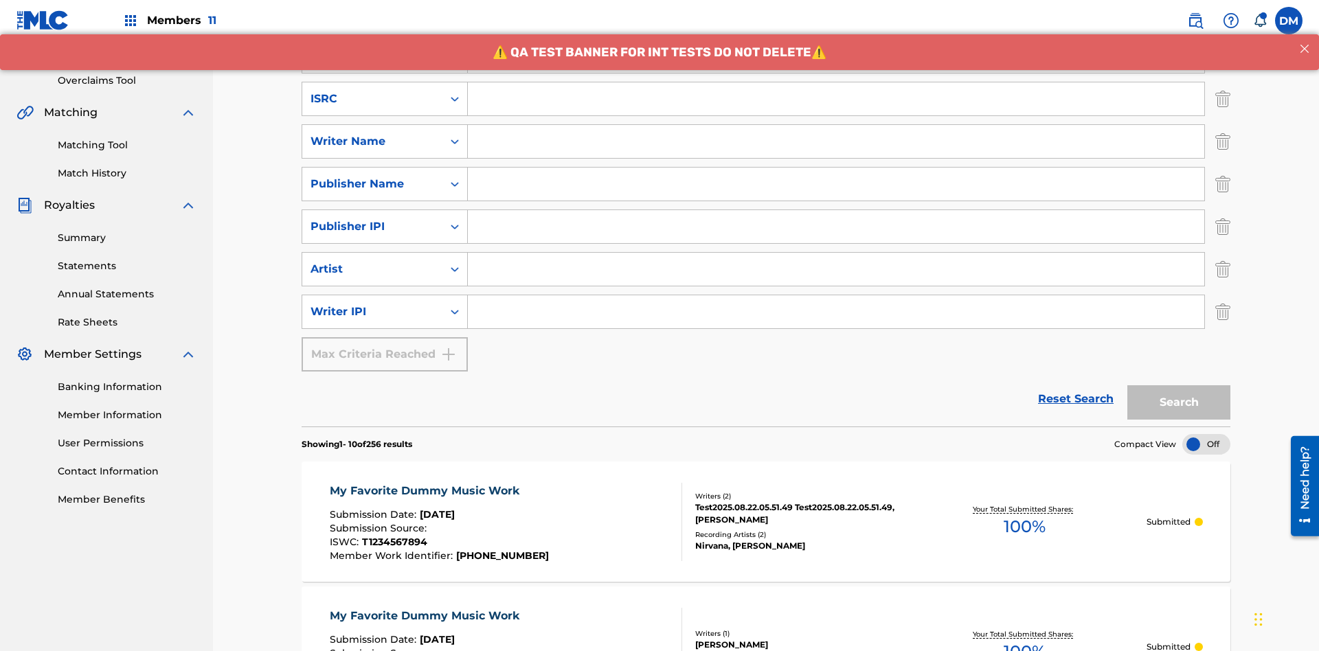
click at [836, 99] on input "Search Form" at bounding box center [836, 98] width 736 height 33
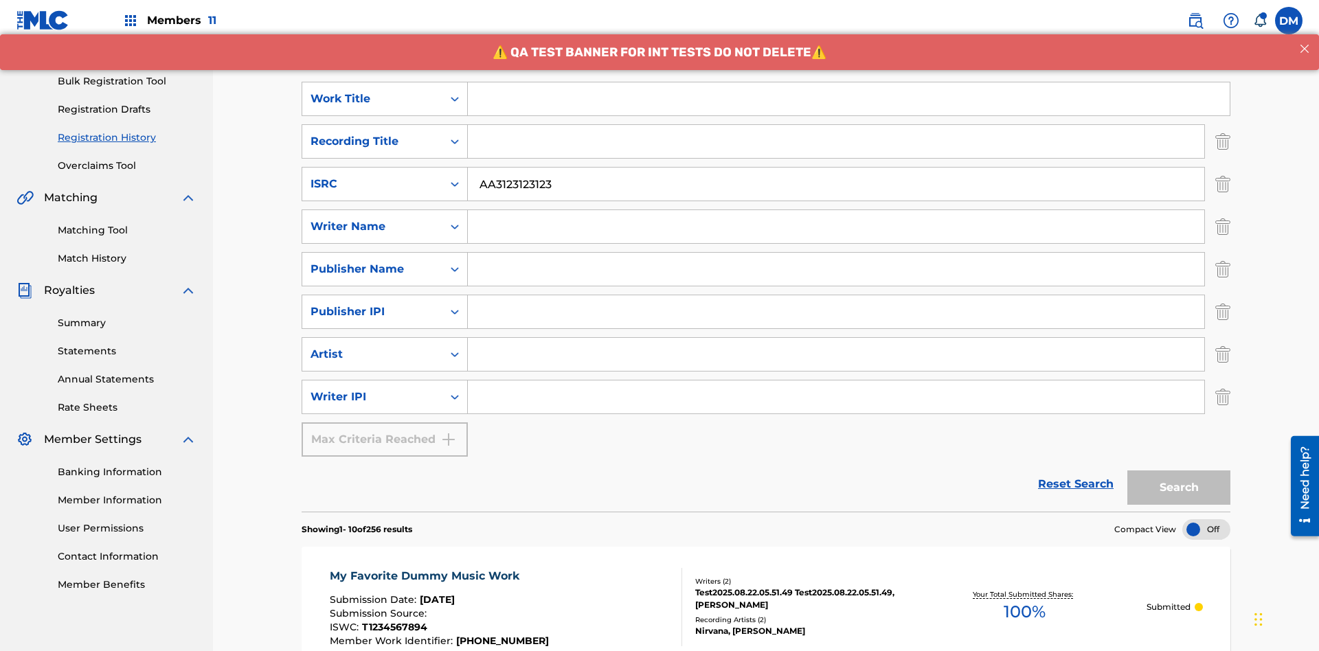
type input "AA3123123123"
click at [848, 99] on input "Search Form" at bounding box center [849, 98] width 762 height 33
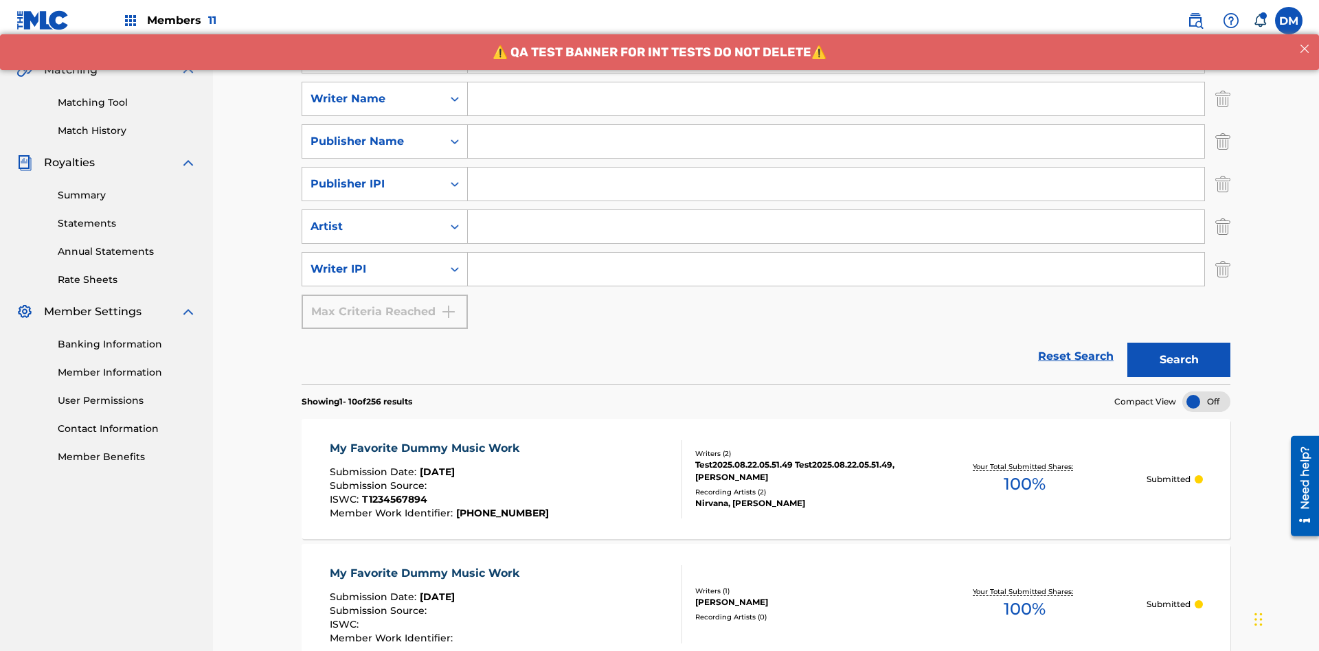
type input "MY FAVORITE DUMMY MUSIC WORK"
click at [836, 99] on input "Search Form" at bounding box center [836, 98] width 736 height 33
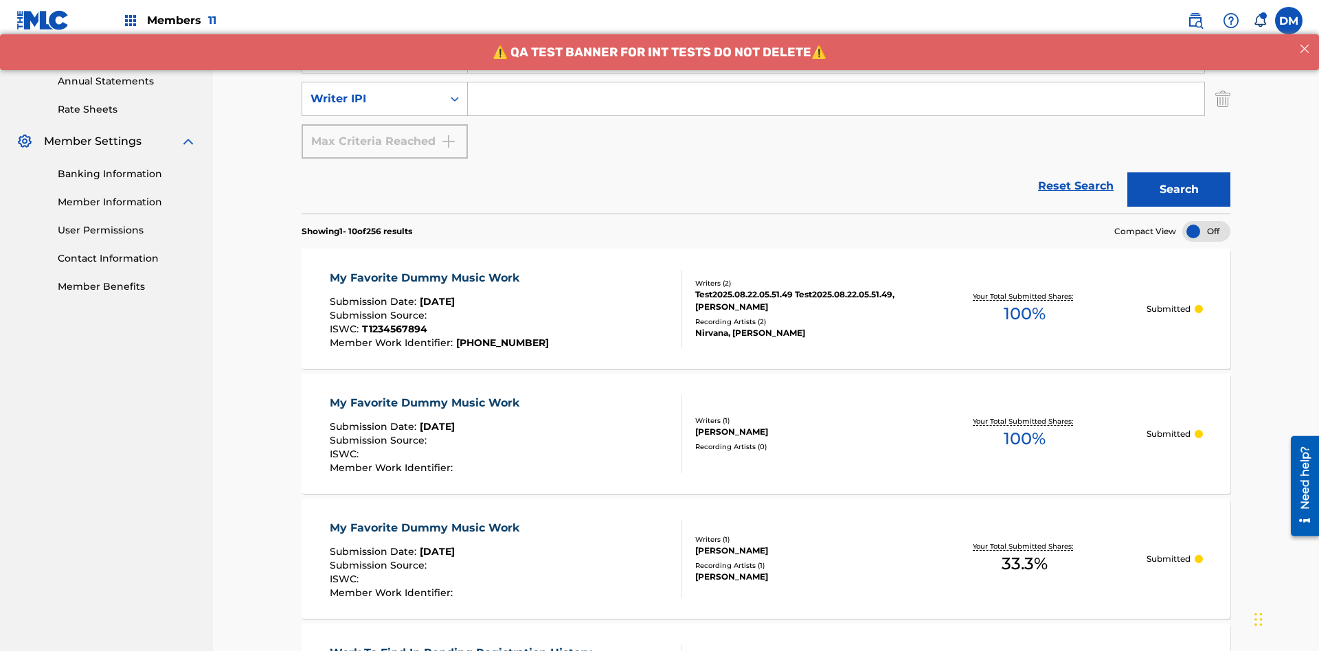
type input "BERKOWITZ"
click at [836, 99] on input "Search Form" at bounding box center [836, 98] width 736 height 33
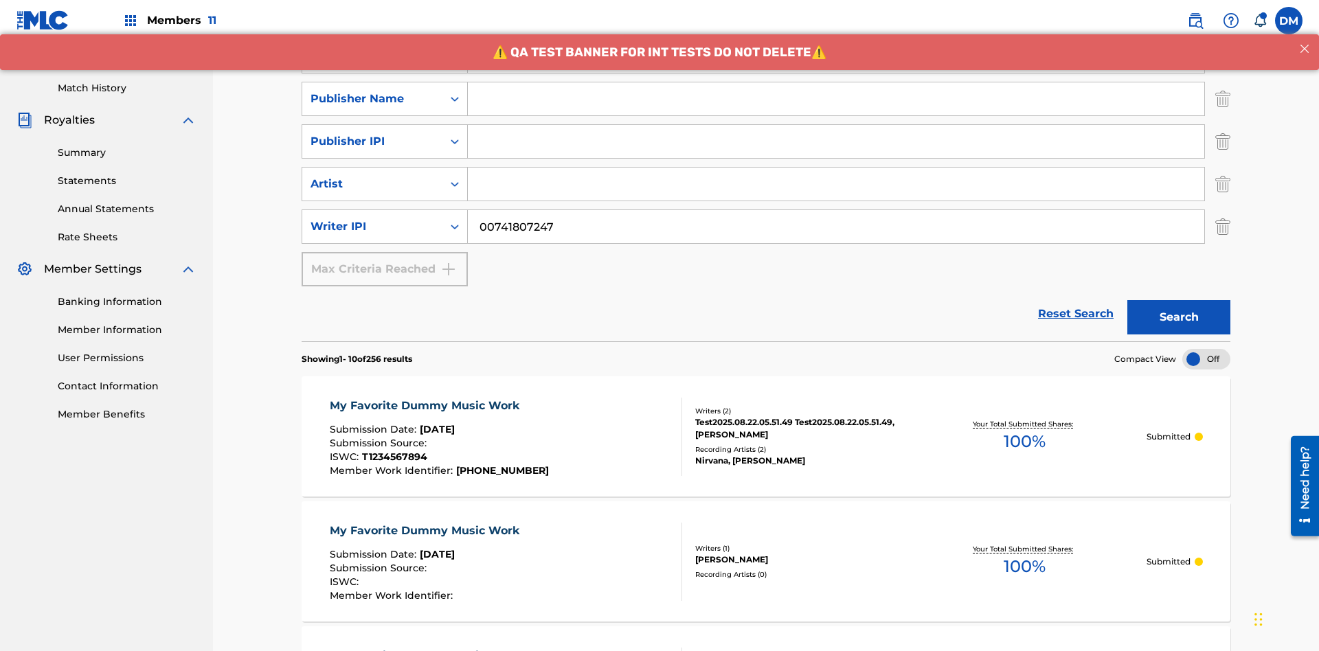
type input "00741807247"
click at [836, 99] on input "Search Form" at bounding box center [836, 98] width 736 height 33
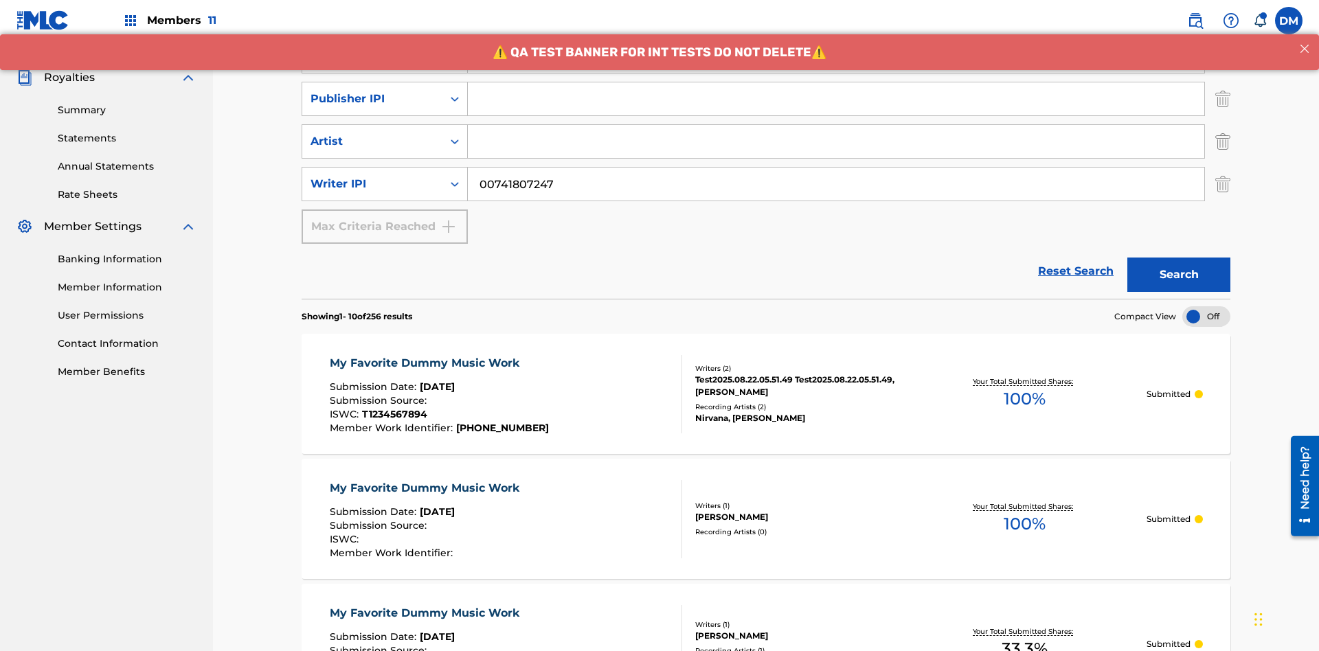
type input "CALACA"
click at [836, 99] on input "Search Form" at bounding box center [836, 98] width 736 height 33
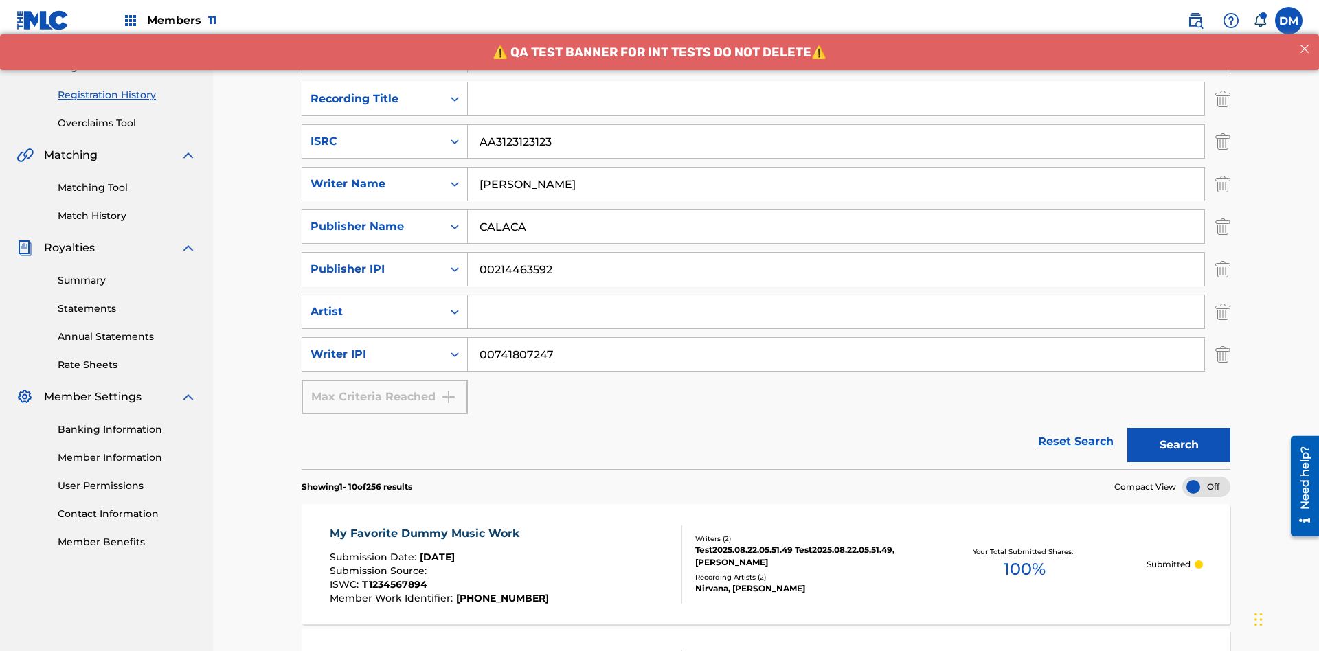
type input "00214463592"
click at [836, 99] on input "Search Form" at bounding box center [836, 98] width 736 height 33
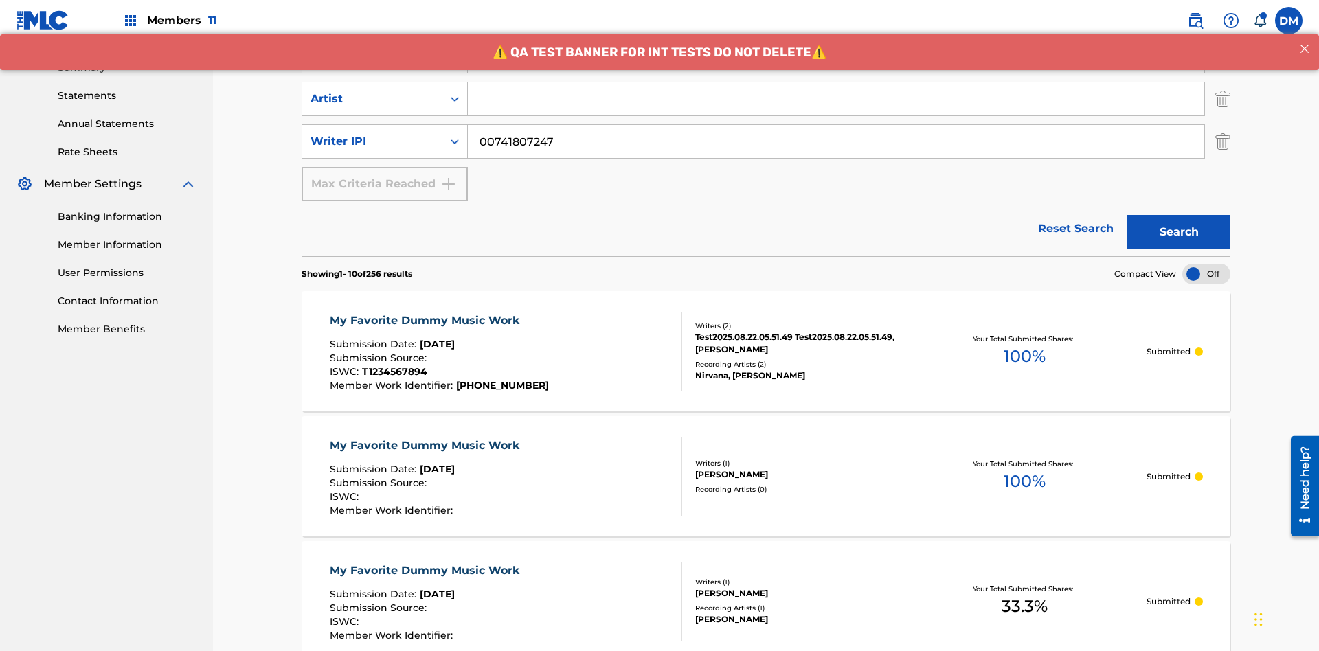
type input "Best Song Ever"
click at [836, 99] on input "Search Form" at bounding box center [836, 98] width 736 height 33
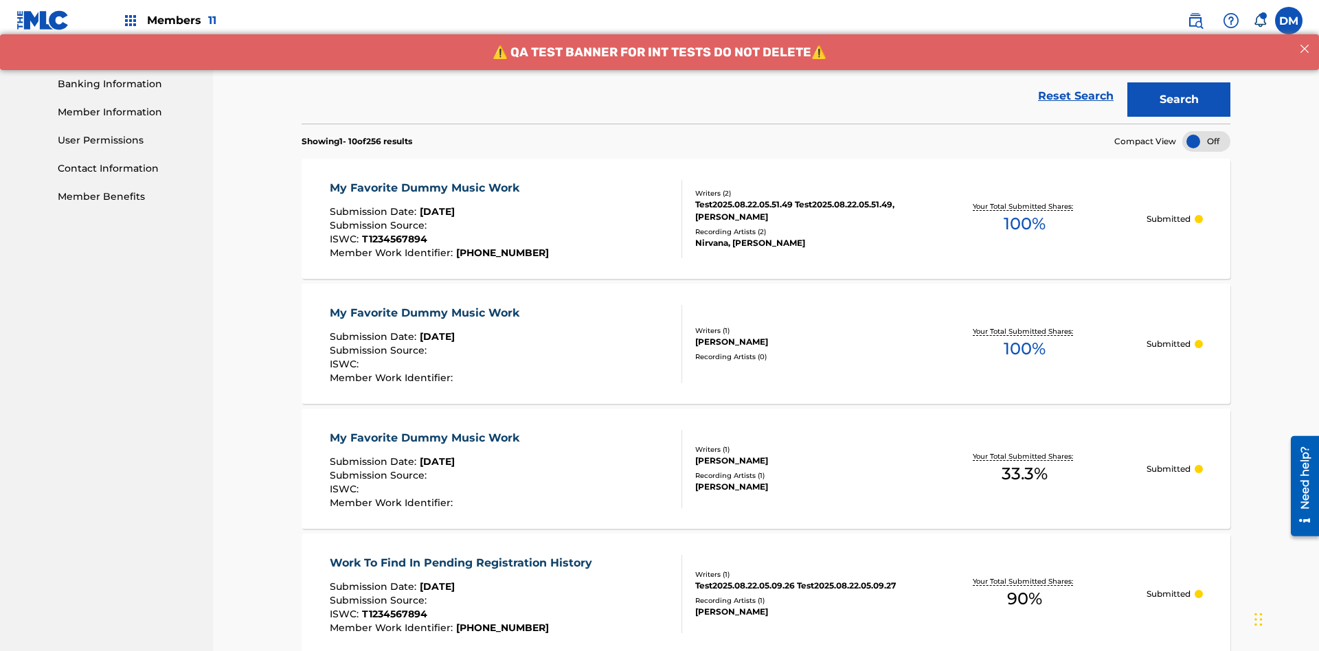
type input "Joe Lewis"
click at [1179, 100] on button "Search" at bounding box center [1178, 99] width 103 height 34
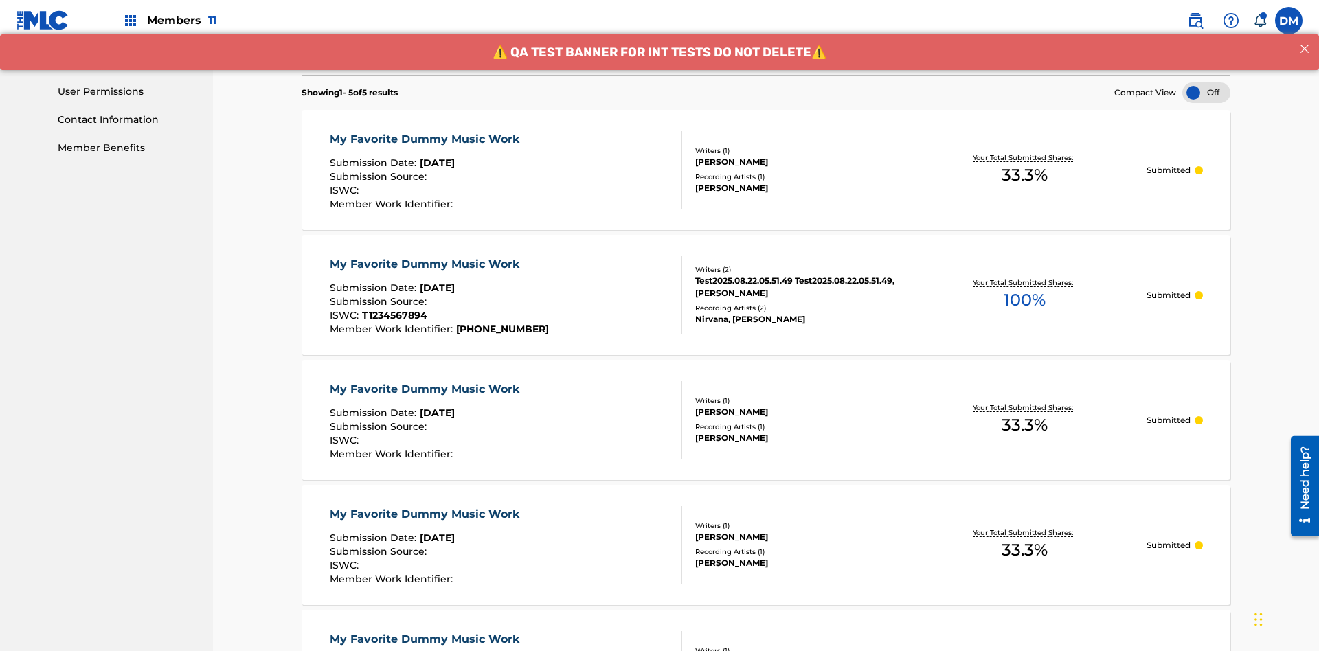
scroll to position [662, 0]
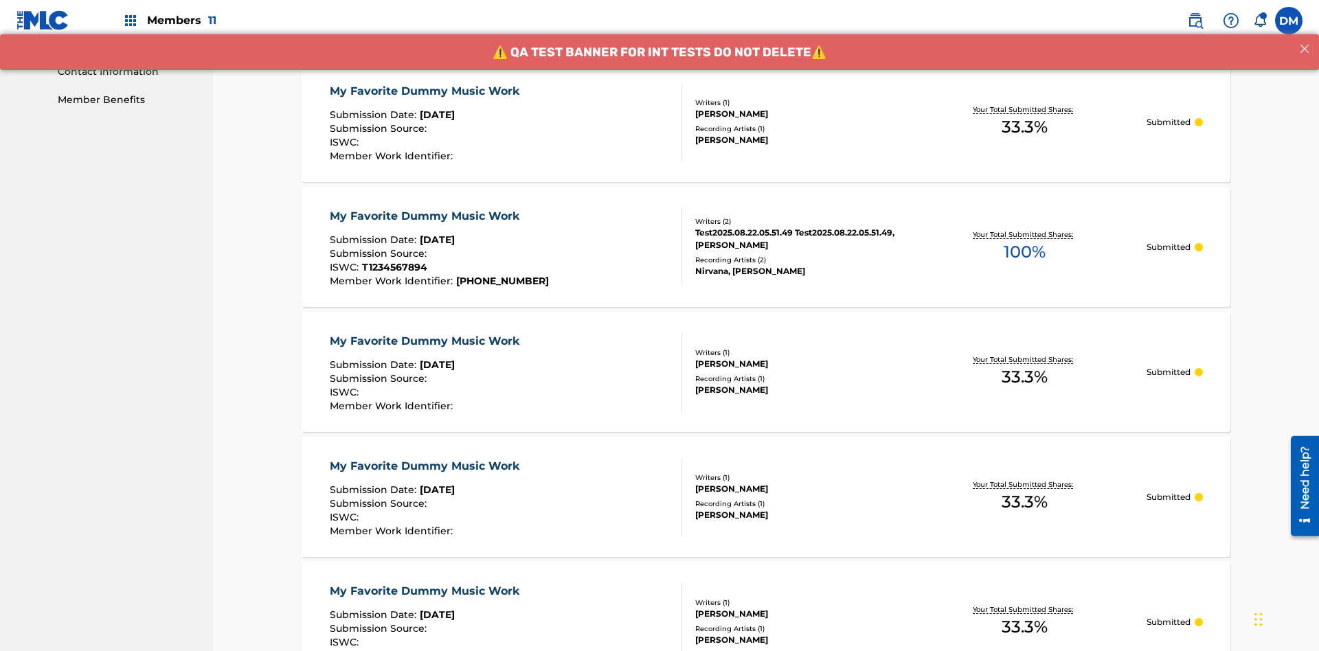
click at [426, 91] on div "My Favorite Dummy Music Work" at bounding box center [428, 91] width 196 height 16
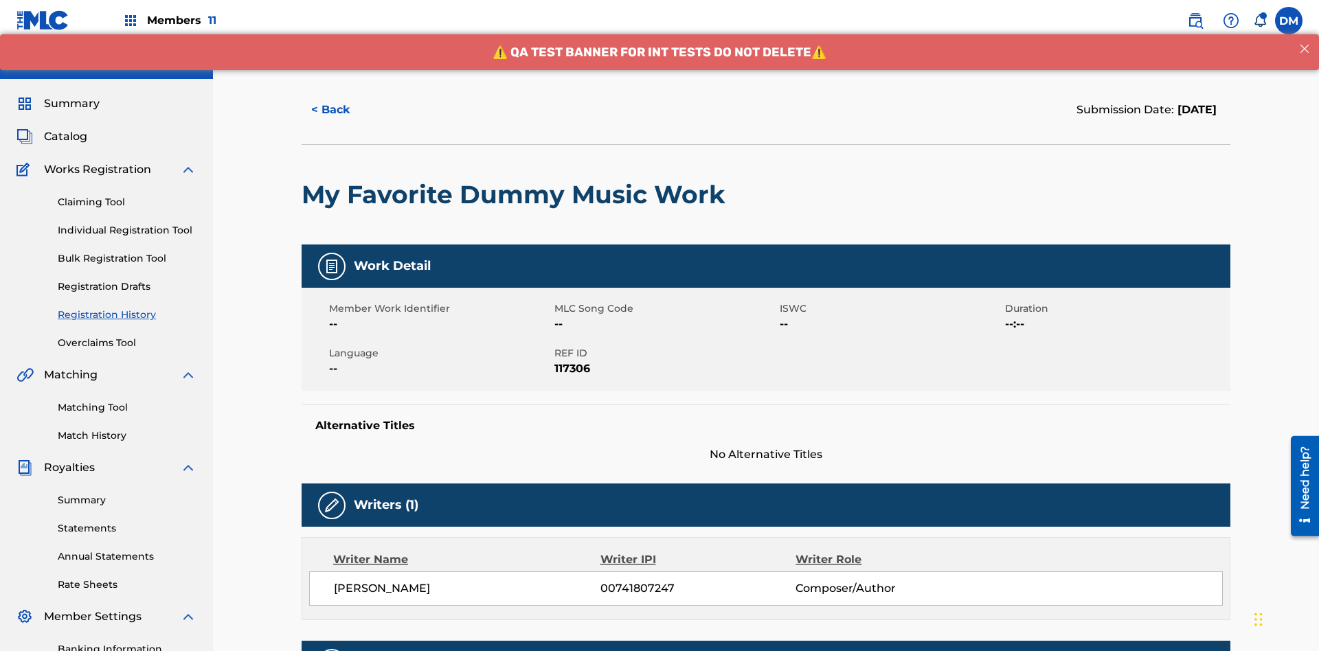
scroll to position [405, 0]
